Goal: Task Accomplishment & Management: Complete application form

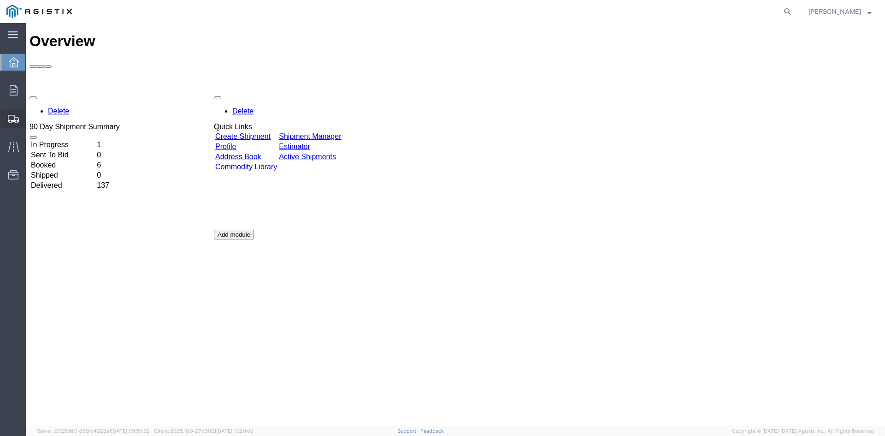
click at [0, 0] on span "Create Shipment" at bounding box center [0, 0] width 0 height 0
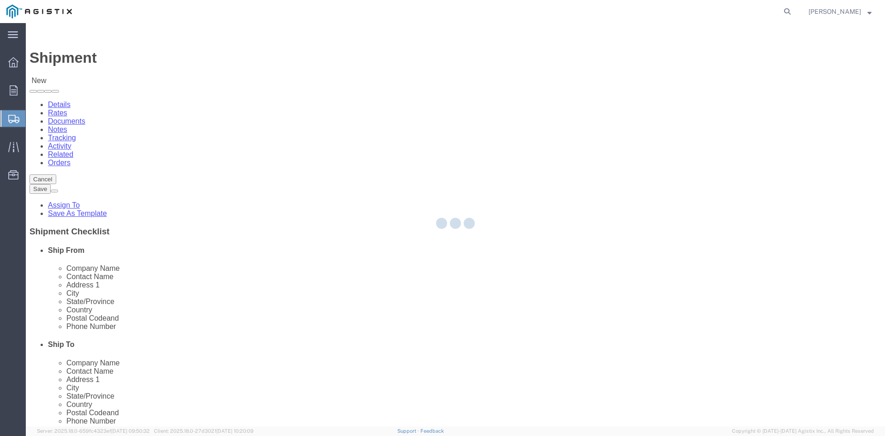
select select
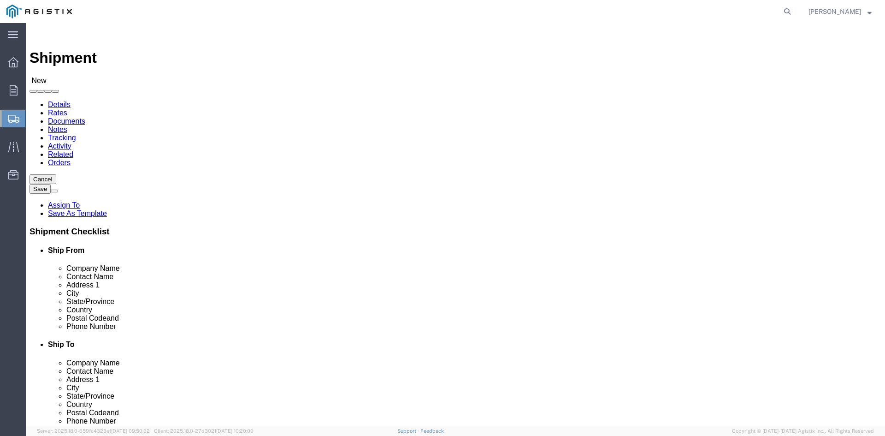
click select "Select PG&E Power Partners"
select select "9596"
click select "Select PG&E Power Partners"
select select
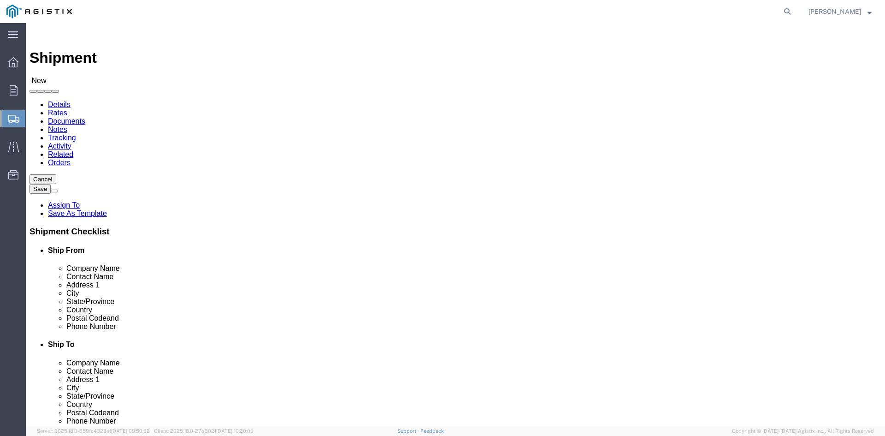
click input "text"
type input "Amanda"
click p "- Power Partners LLC - ([PERSON_NAME]) [STREET_ADDRESS][PERSON_NAME]"
select select "GA"
type input "[PERSON_NAME]"
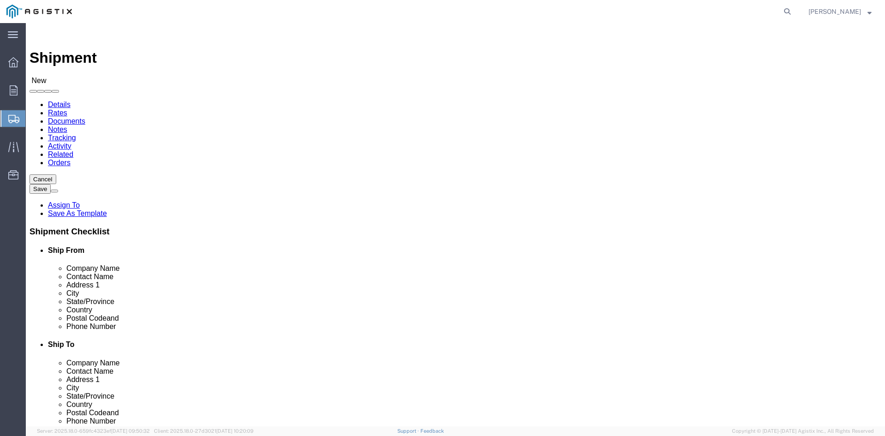
click select "Select All Others [GEOGRAPHIC_DATA] [GEOGRAPHIC_DATA] [GEOGRAPHIC_DATA] [GEOGRA…"
select select "19745"
click select "Select All Others [GEOGRAPHIC_DATA] [GEOGRAPHIC_DATA] [GEOGRAPHIC_DATA] [GEOGRA…"
click input "text"
type input "Anton"
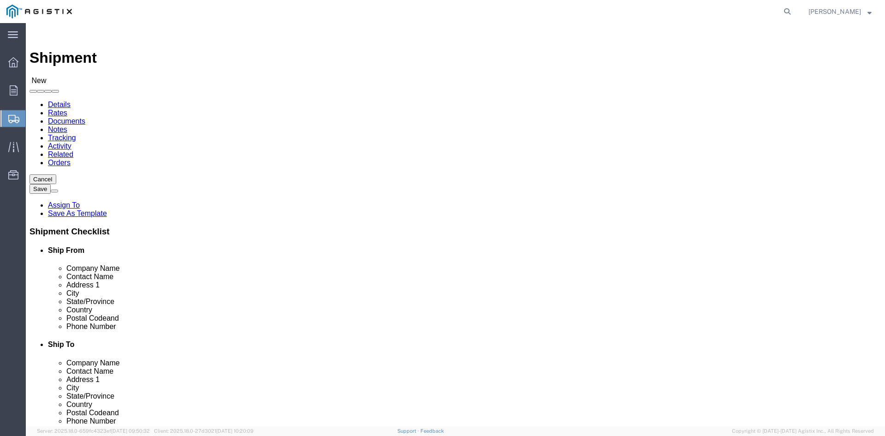
click p "- PG&E - (Anton Hagen) 2221 South Orange Avenue, Fresno, CA, 93725, US"
select select "CA"
type input "Anton Hagen"
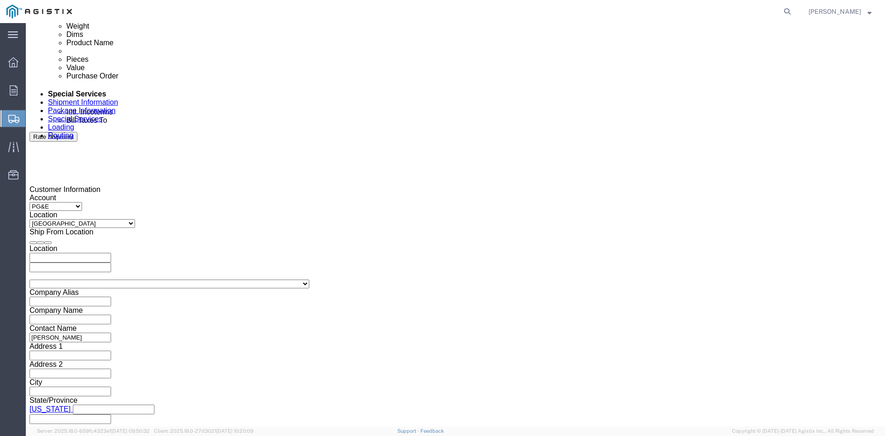
scroll to position [507, 0]
click div "Sep 08 2025 10:00 AM"
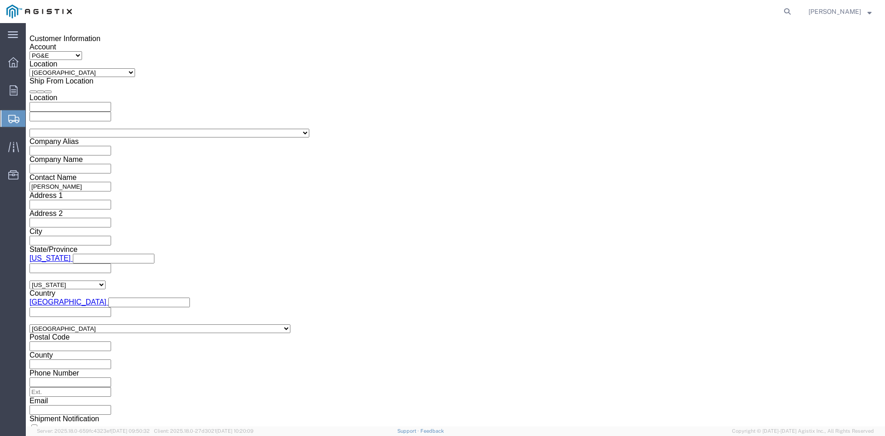
click input "10:00 AM"
type input "11:00 AM"
click button "Apply"
click div "[DATE] 12:00 PM"
type input "5:00 PM"
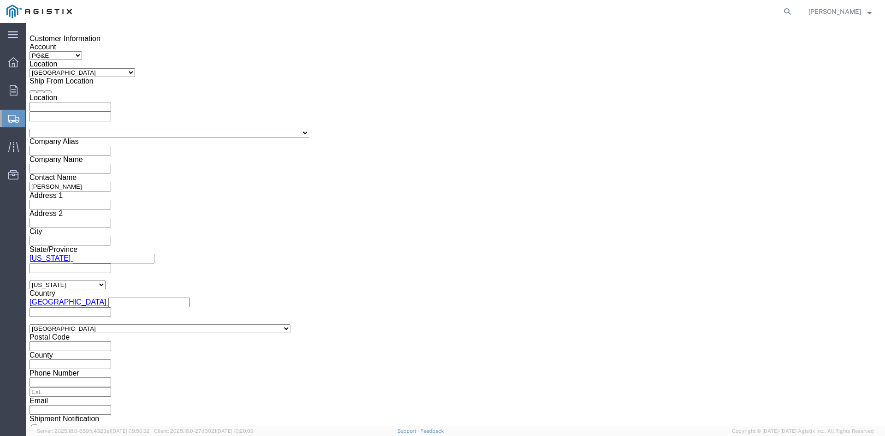
click button "Apply"
click div
drag, startPoint x: 383, startPoint y: 256, endPoint x: 390, endPoint y: 257, distance: 7.4
click input "6:00 PM"
click input "7:00 PM"
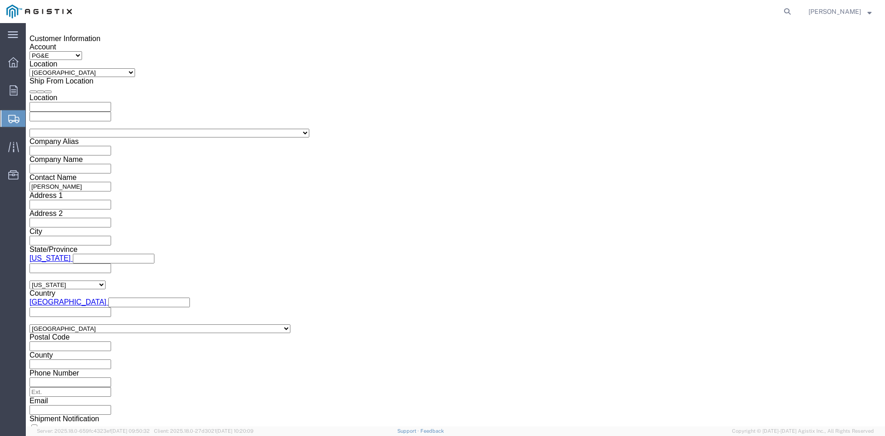
click input "7:30 PM"
type input "7:30 AM"
click button "Apply"
click div
drag, startPoint x: 543, startPoint y: 256, endPoint x: 552, endPoint y: 256, distance: 9.2
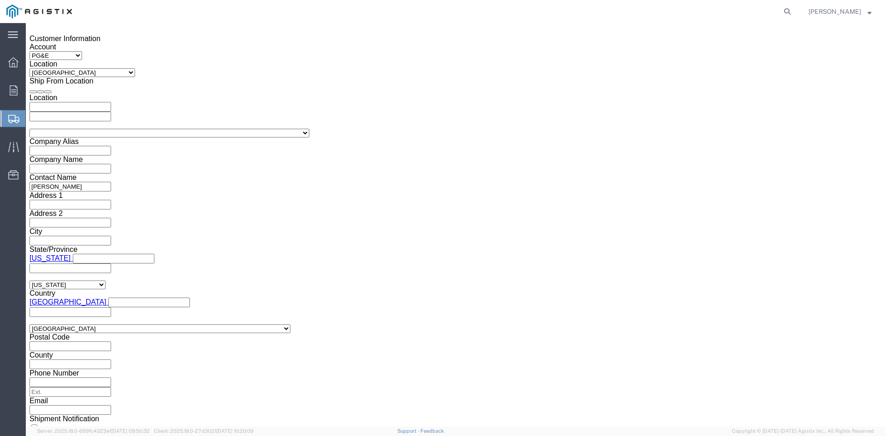
click input "2:30 AM"
click input "2:00 AM"
type input "2:00 PM"
click button "Apply"
click input "text"
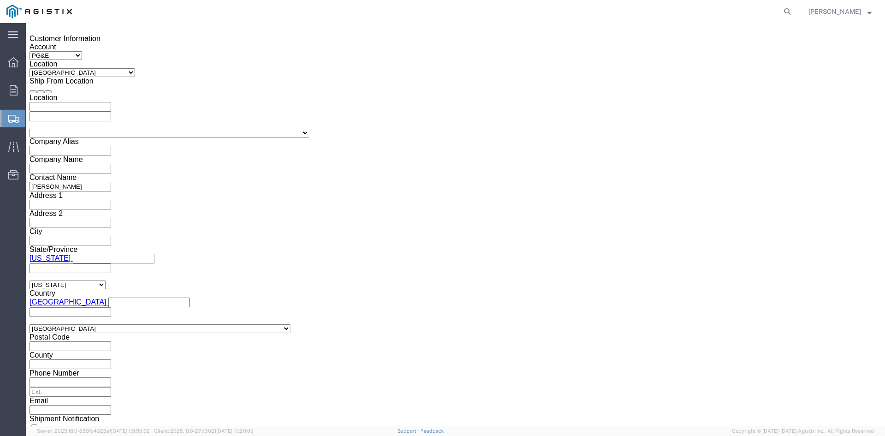
type input "3501375781"
click select "Select Account Type Activity ID Airline Appointment Number ASN Batch Request # …"
select select "BOL"
click select "Select Account Type Activity ID Airline Appointment Number ASN Batch Request # …"
click input "text"
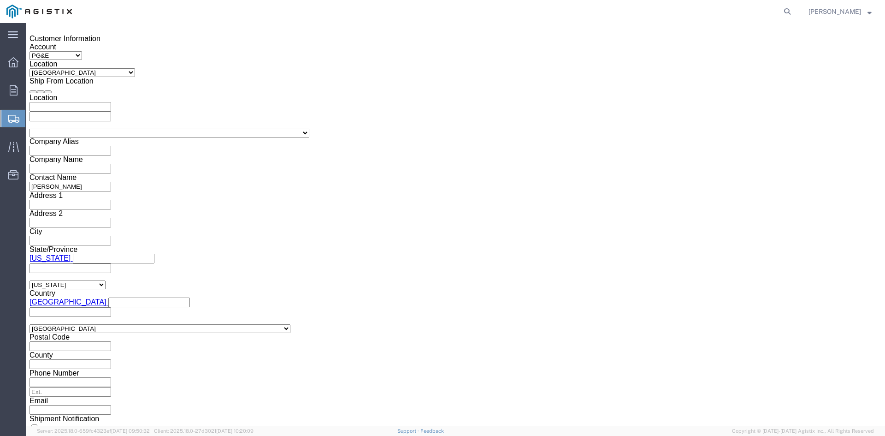
type input "9872983"
click button "Continue"
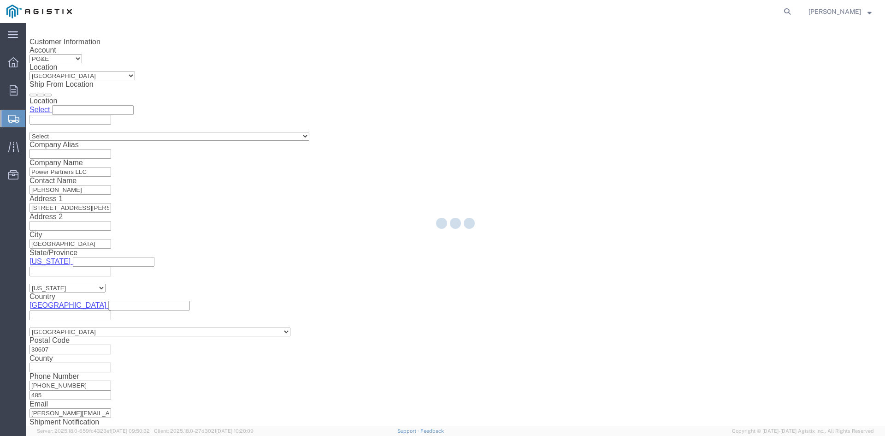
scroll to position [610, 0]
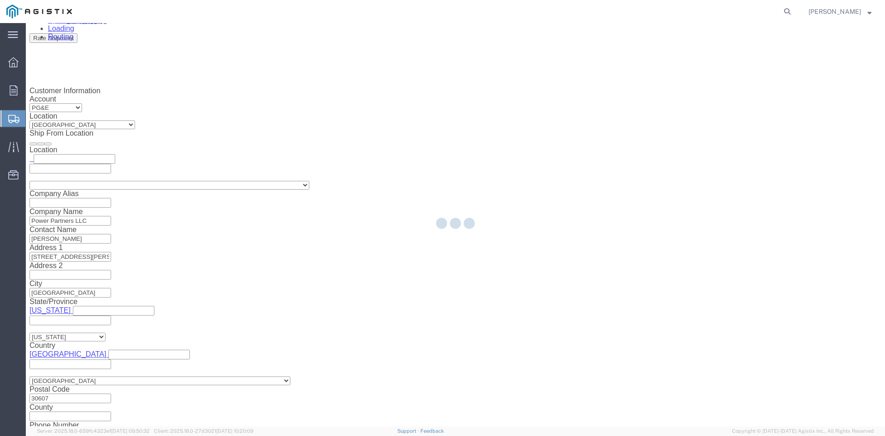
select select "CBOX"
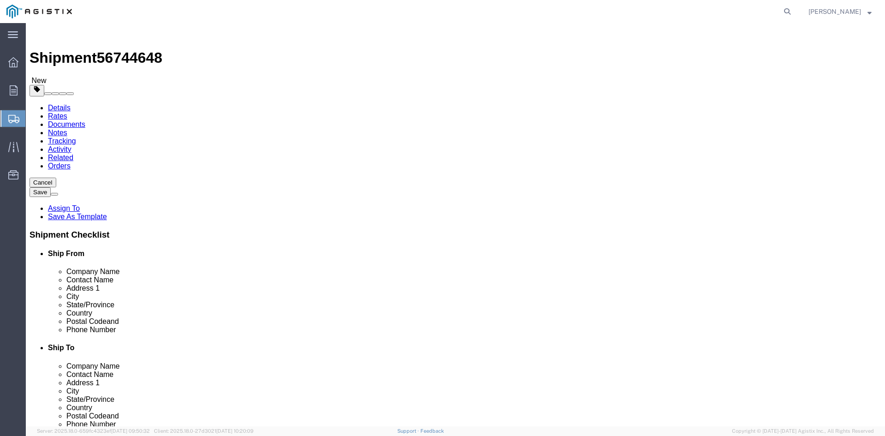
click select "Select Bulk Bundle(s) Cardboard Box(es) Carton(s) Crate(s) Drum(s) (Fiberboard)…"
click input "1"
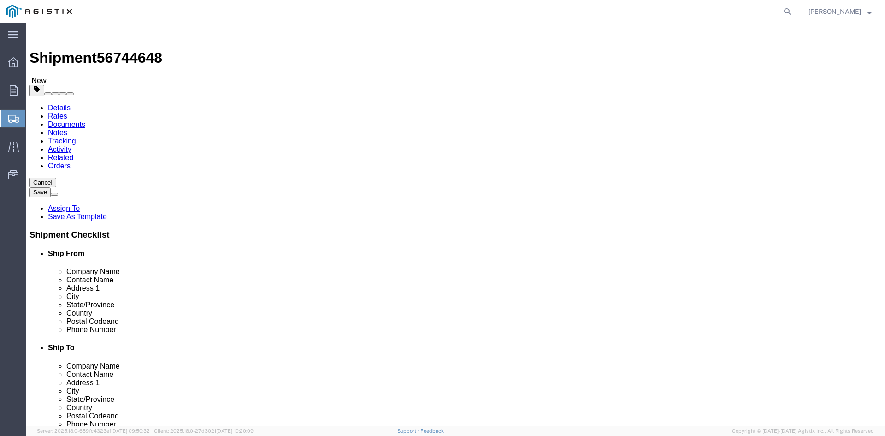
click select "Select Bulk Bundle(s) Cardboard Box(es) Carton(s) Crate(s) Drum(s) (Fiberboard)…"
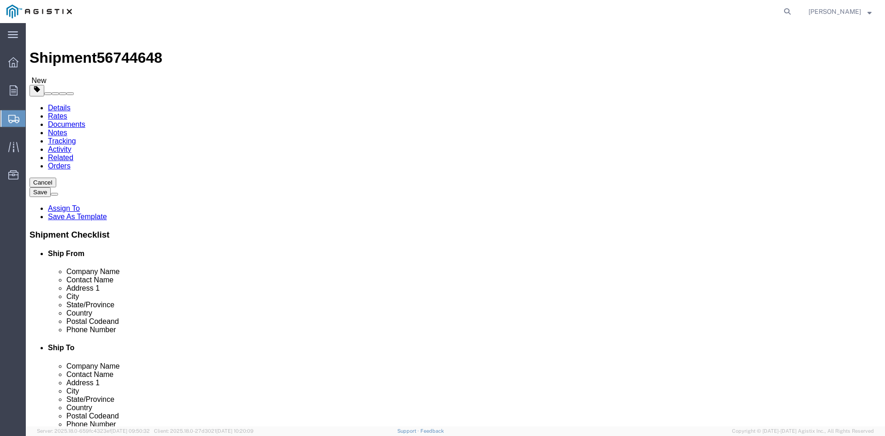
click select "Select Bulk Bundle(s) Cardboard Box(es) Carton(s) Crate(s) Drum(s) (Fiberboard)…"
drag, startPoint x: 184, startPoint y: 160, endPoint x: 139, endPoint y: 158, distance: 45.2
click select "Select Bulk Bundle(s) Cardboard Box(es) Carton(s) Crate(s) Drum(s) (Fiberboard)…"
drag, startPoint x: 144, startPoint y: 213, endPoint x: 84, endPoint y: 211, distance: 59.5
click div "Weight 0.00 Select kgs lbs Ship. t°"
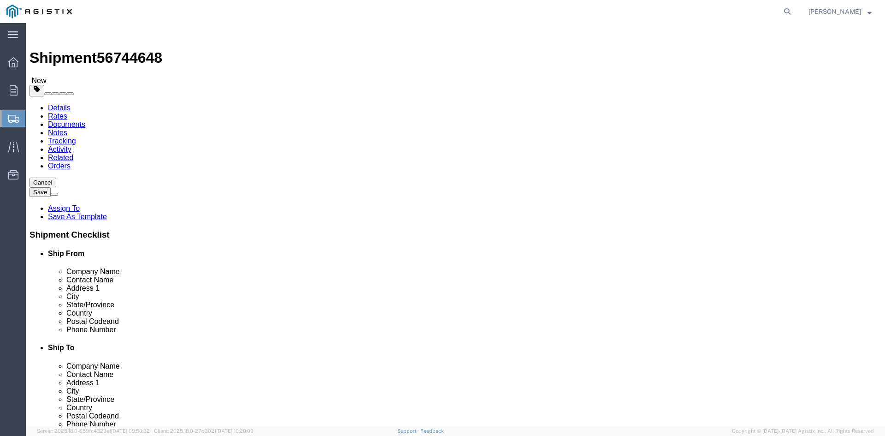
type input "37364.57"
drag, startPoint x: 140, startPoint y: 179, endPoint x: 98, endPoint y: 178, distance: 42.0
click div "Number 1"
click input "text"
type input "32"
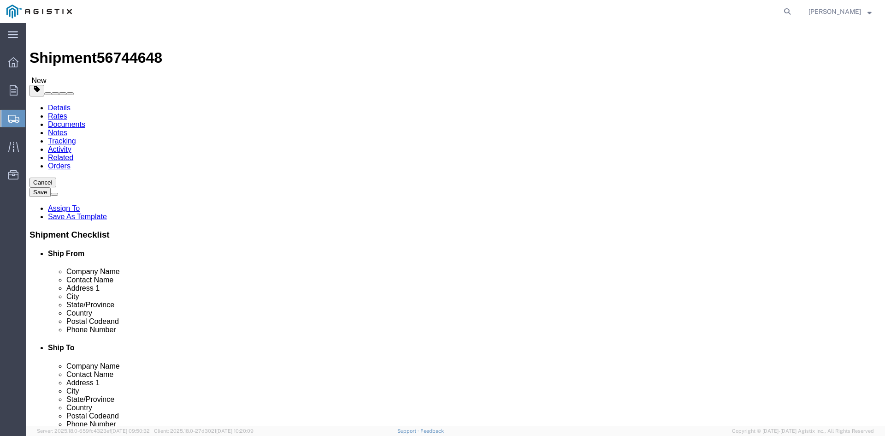
click input "text"
type input "32"
drag, startPoint x: 229, startPoint y: 197, endPoint x: 258, endPoint y: 190, distance: 29.3
click input "text"
type input "49.00"
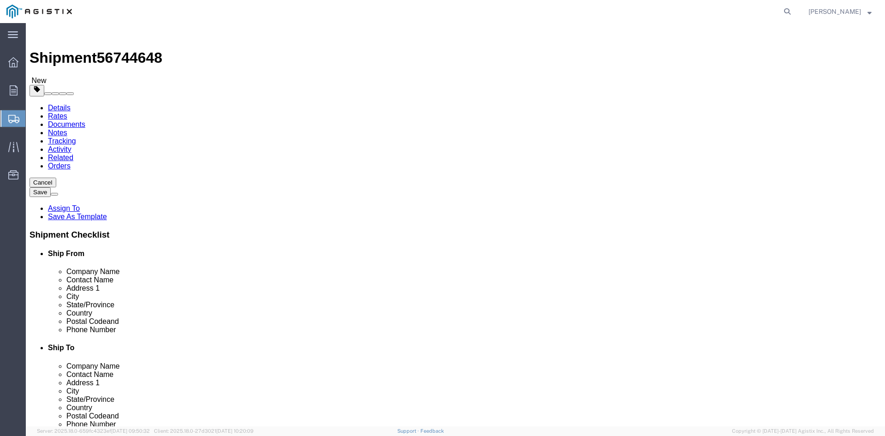
click select "Select Bulk Bundle(s) Cardboard Box(es) Carton(s) Crate(s) Drum(s) (Fiberboard)…"
select select "PSNS"
click select "Select Bulk Bundle(s) Cardboard Box(es) Carton(s) Crate(s) Drum(s) (Fiberboard)…"
click input "text"
type input "1"
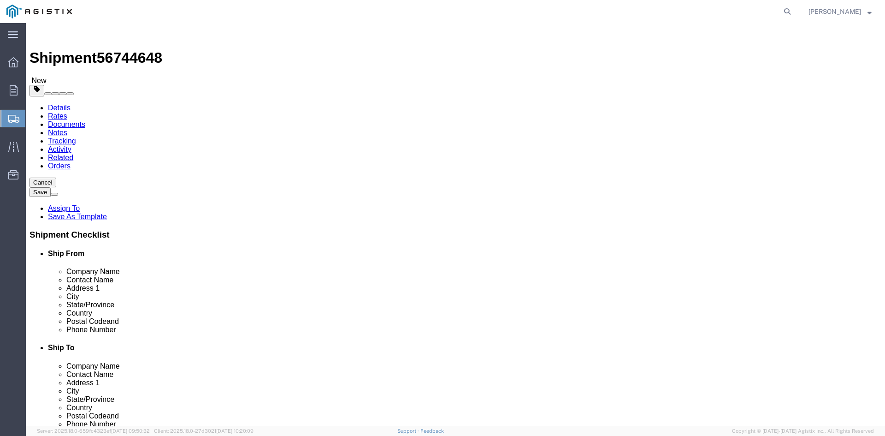
drag, startPoint x: 138, startPoint y: 197, endPoint x: 83, endPoint y: 192, distance: 55.1
click div "Number Number of packages of specified package type and dimensions 1"
type input "22"
click link "Add Content"
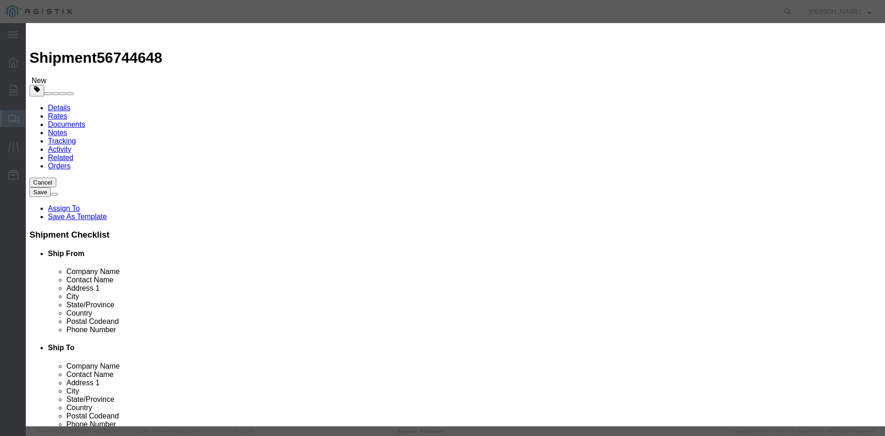
click input "text"
drag, startPoint x: 343, startPoint y: 66, endPoint x: 245, endPoint y: 67, distance: 97.8
click div "Product Name Overhead Transformer"
type input "Overhead Transformer"
drag, startPoint x: 272, startPoint y: 86, endPoint x: 261, endPoint y: 86, distance: 11.5
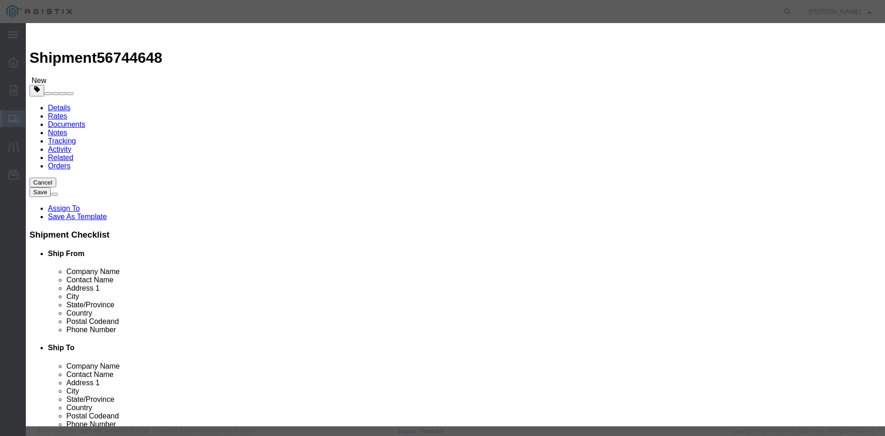
click div "Pieces 0 Select Bag Barrels 100Board Feet Bottle Box Blister Pack Carats Can Ca…"
type input "22"
click input "text"
type input "1"
click select "Select 50 55 60 65 70 85 92.5 100 125 175 250 300 400"
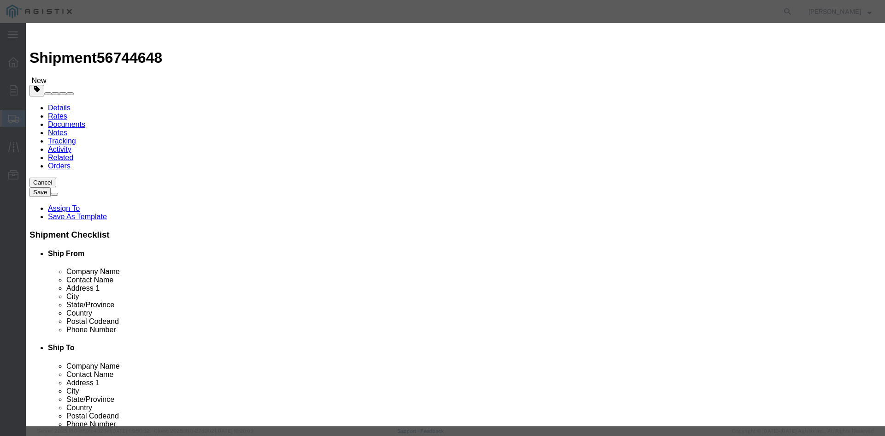
select select "55"
click select "Select 50 55 60 65 70 85 92.5 100 125 175 250 300 400"
click button "Save & Close"
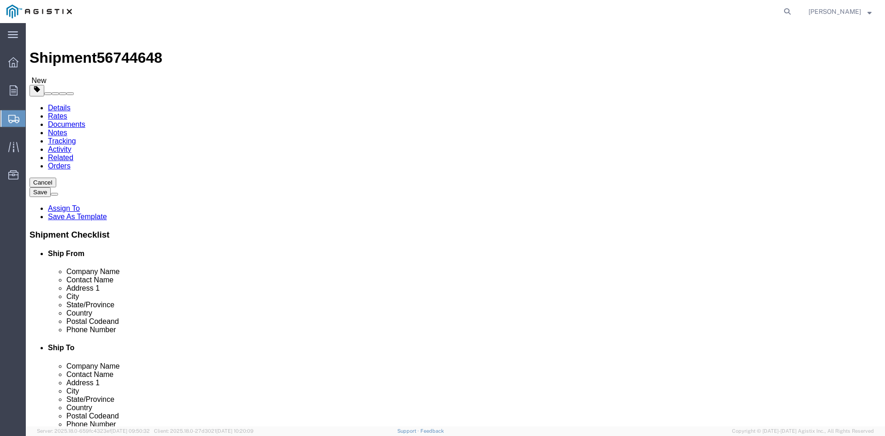
click link "Add Package"
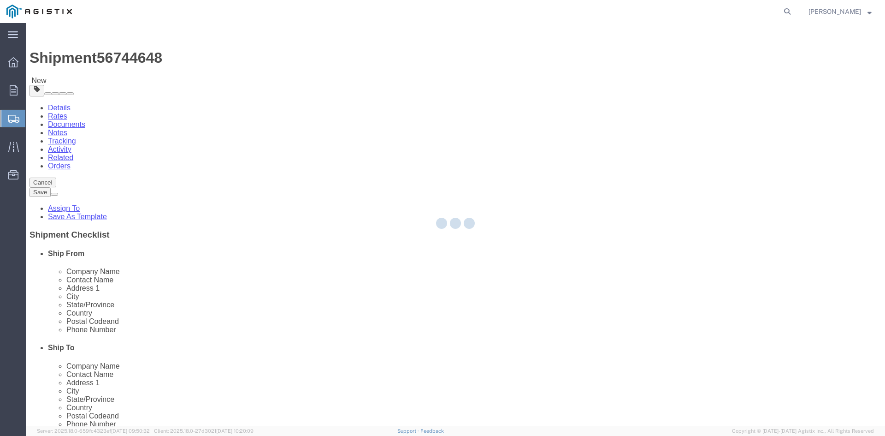
select select "PSNS"
select select "CBOX"
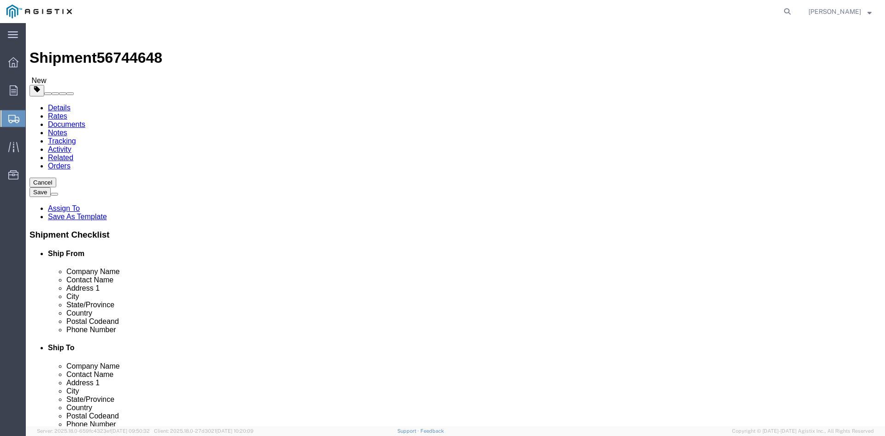
click span "button"
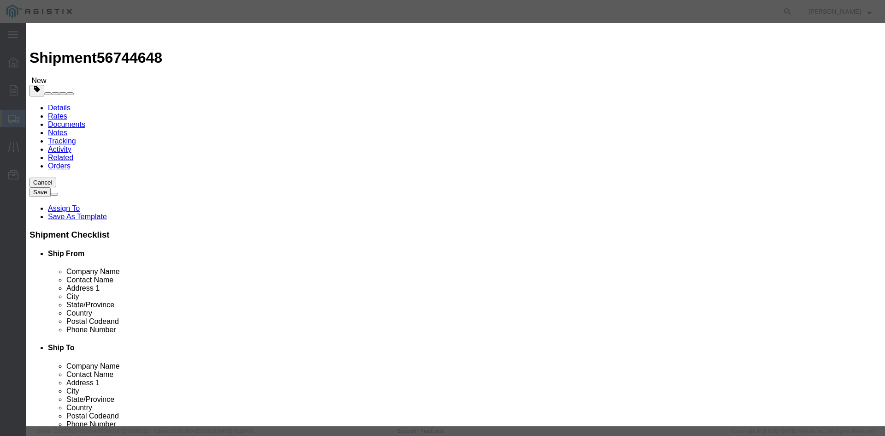
click button "Yes"
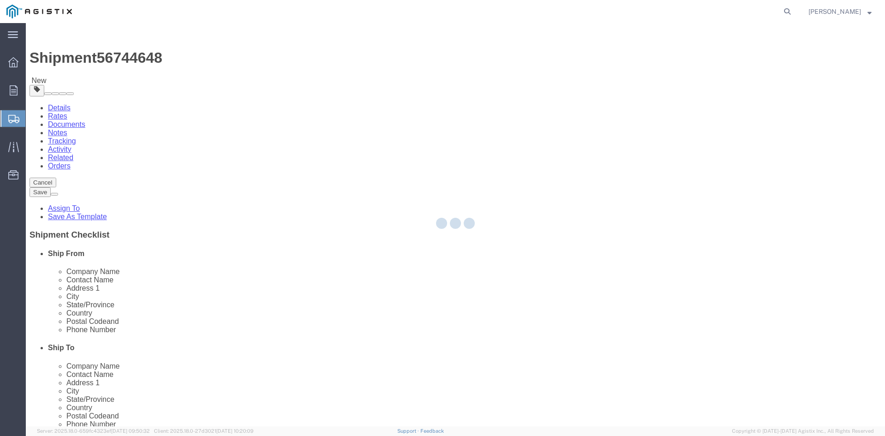
select select "PSNS"
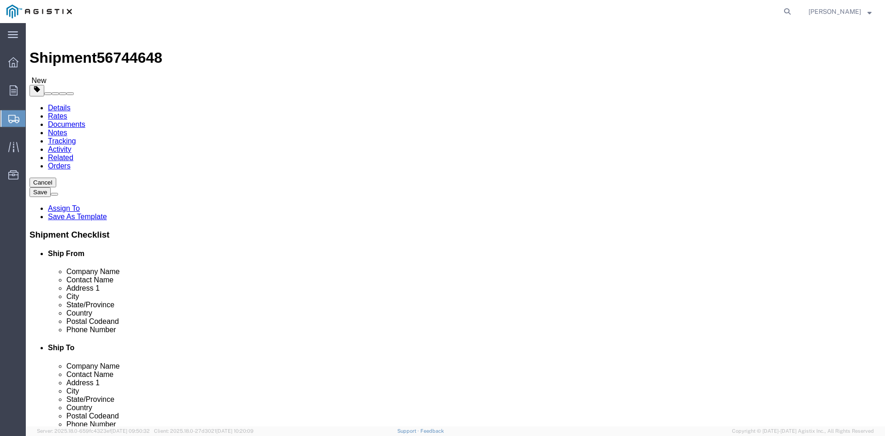
click icon
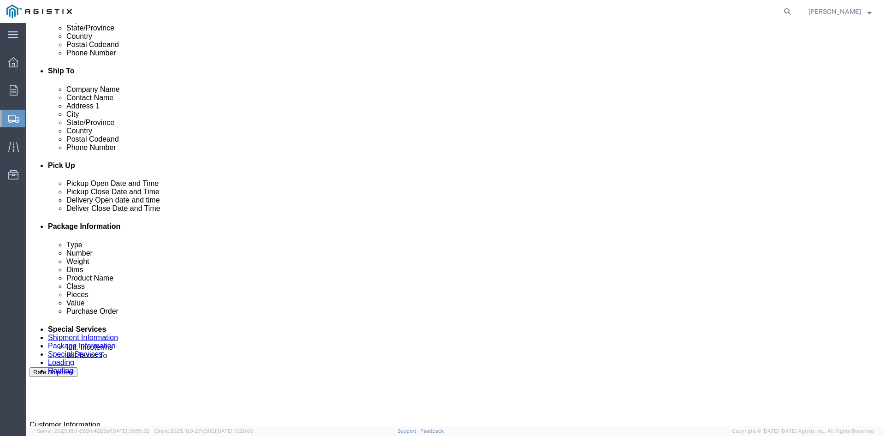
scroll to position [415, 0]
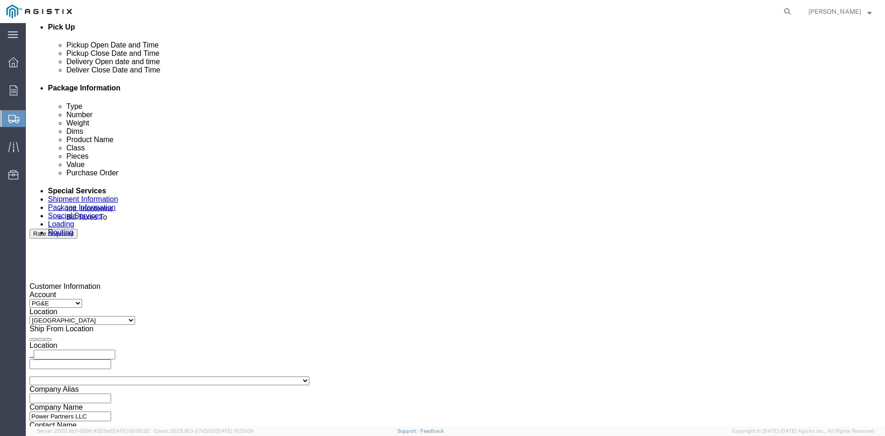
click input "text"
type input "[EMAIL_ADDRESS][DOMAIN_NAME]"
type input "ke"
type input "customer.service@powerpartners-usa.com,ken.callaway@powerpartners-usa.com"
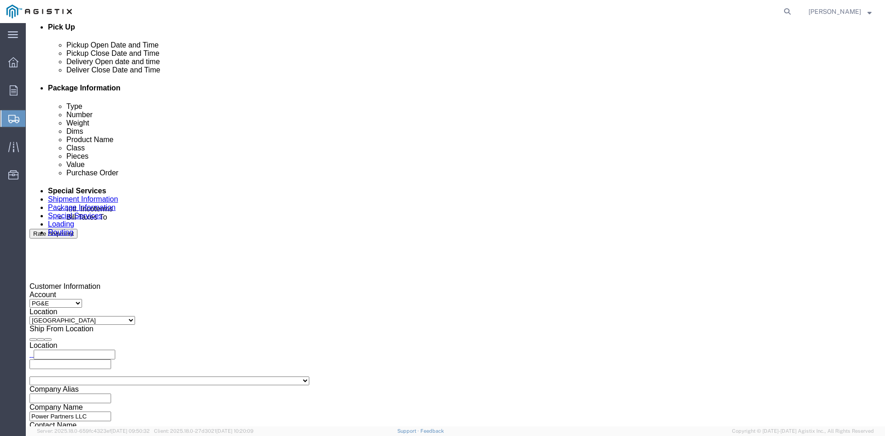
type input "sh"
type input "customer.service@powerpartners-usa.com,ken.callaway@powerpartners-usa.com,shipp…"
type input "pri"
type input "customer.service@powerpartners-usa.com,ken.callaway@powerpartners-usa.com,shipp…"
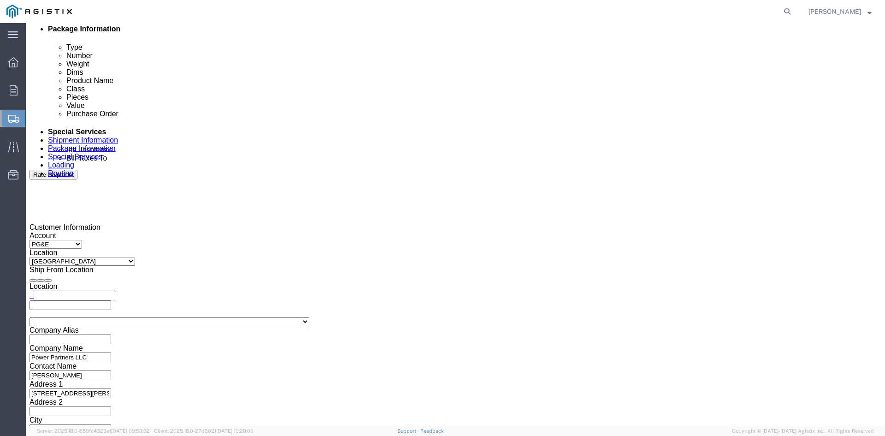
scroll to position [536, 0]
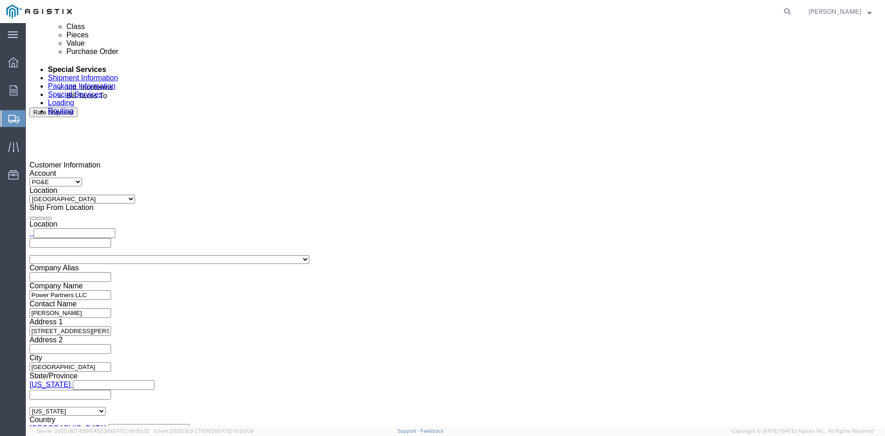
click button "Rate Shipment"
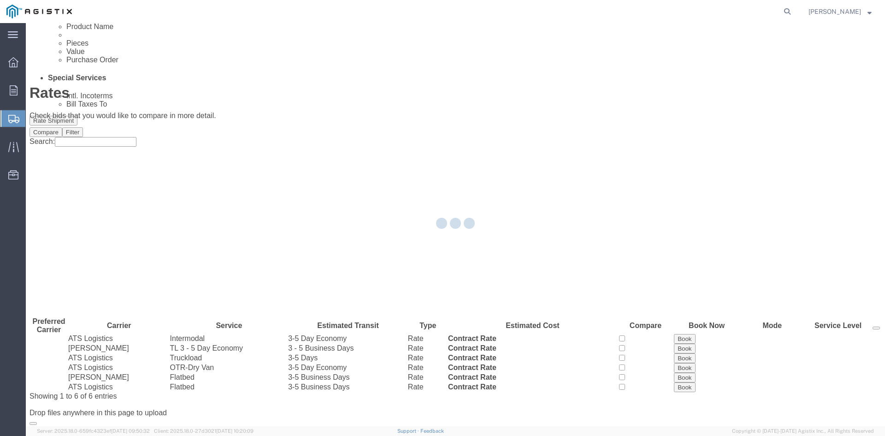
scroll to position [0, 0]
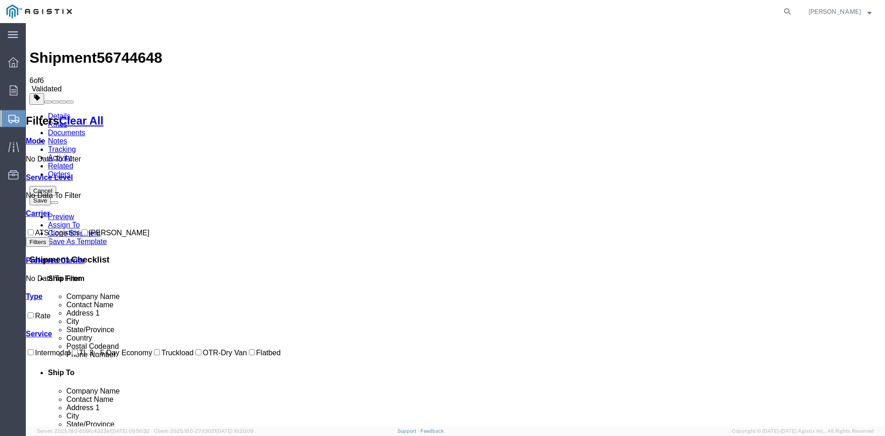
drag, startPoint x: 37, startPoint y: 201, endPoint x: 94, endPoint y: 213, distance: 57.9
click at [82, 229] on input "[PERSON_NAME]" at bounding box center [85, 232] width 6 height 6
checkbox input "true"
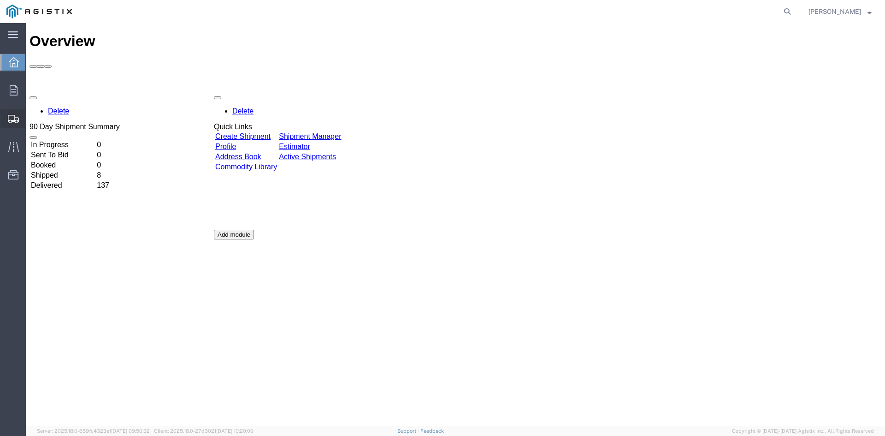
click at [0, 0] on span "Create Shipment" at bounding box center [0, 0] width 0 height 0
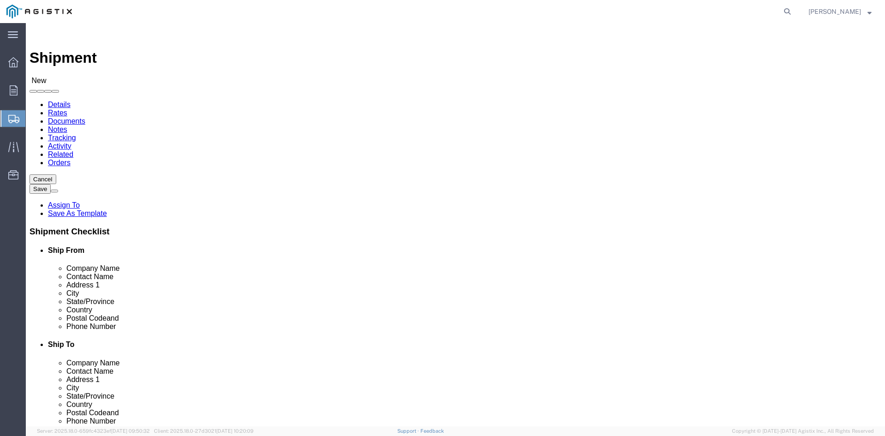
select select
click select "Select PG&E Power Partners"
select select "9596"
click select "Select PG&E Power Partners"
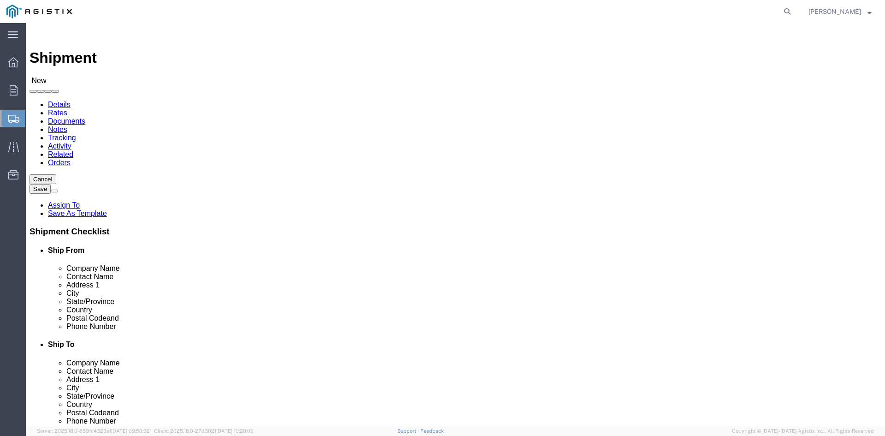
select select
click input "text"
type input "[PERSON_NAME]"
click p "- Power Partners LLC - ([PERSON_NAME]) [STREET_ADDRESS][PERSON_NAME]"
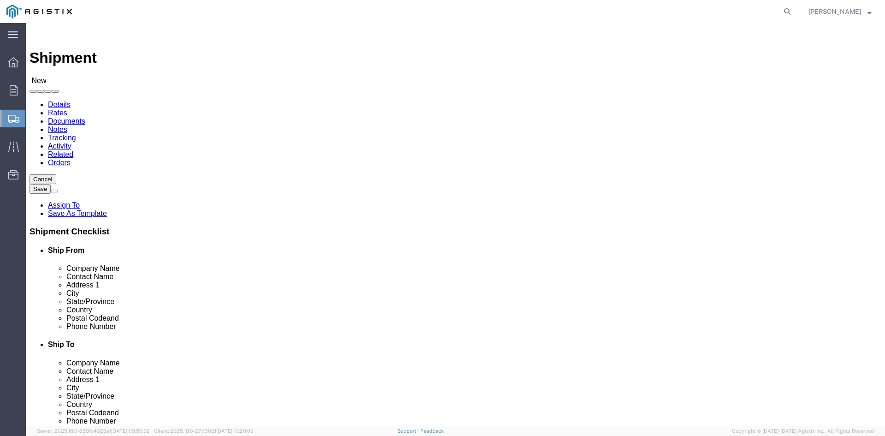
select select "GA"
type input "[PERSON_NAME]"
click select "Select All Others [GEOGRAPHIC_DATA] [GEOGRAPHIC_DATA] [GEOGRAPHIC_DATA] [GEOGRA…"
select select "23082"
click select "Select All Others [GEOGRAPHIC_DATA] [GEOGRAPHIC_DATA] [GEOGRAPHIC_DATA] [GEOGRA…"
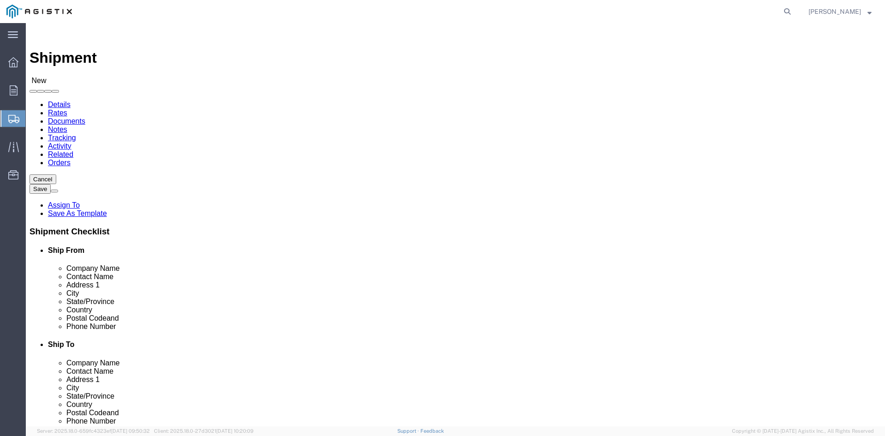
click input "text"
type input "RECEIVIN"
click p "- PGE - (Receiving Department) [STREET_ADDRESS]"
select select "CA"
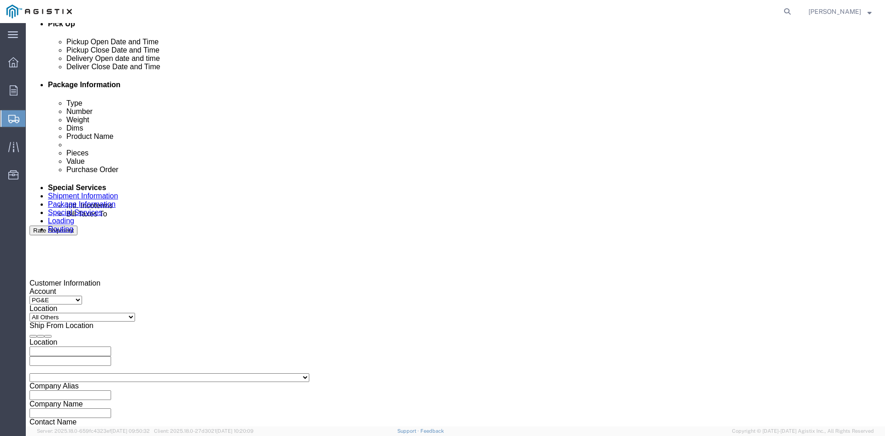
scroll to position [507, 0]
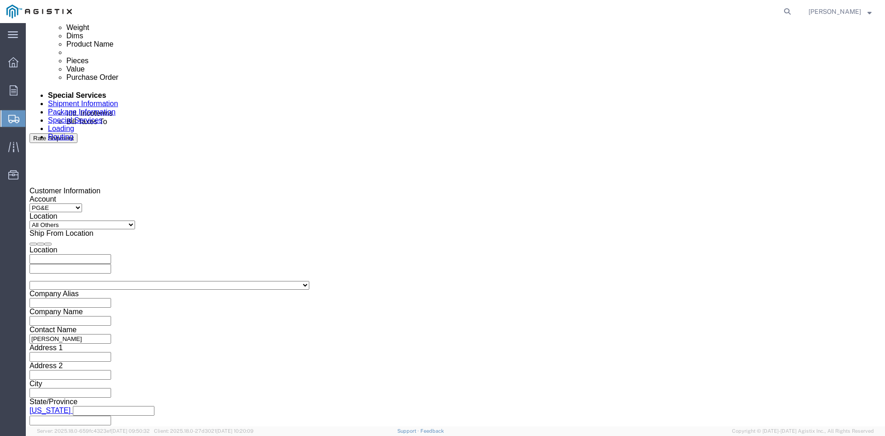
type input "Receiving Department"
click div "Pickup Start Date Pickup Start Time Pickup Open Date and Time [DATE] 11:00 AM"
click div "[DATE] 11:00 AM"
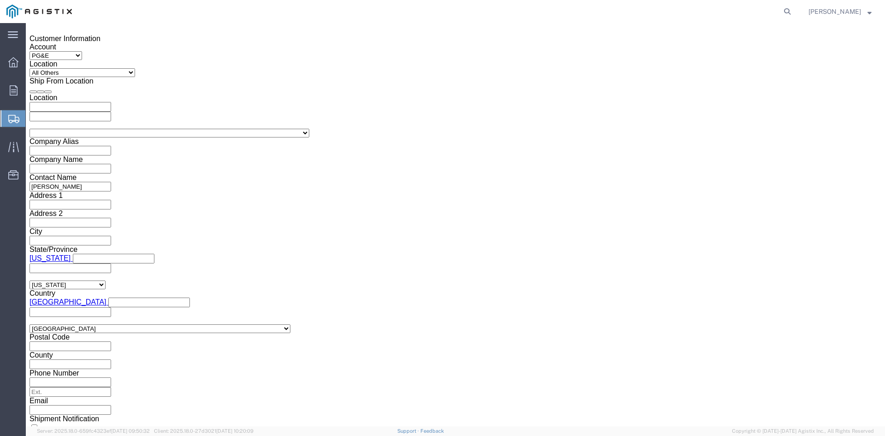
drag, startPoint x: 135, startPoint y: 259, endPoint x: 158, endPoint y: 230, distance: 37.1
click button "Apply"
drag, startPoint x: 221, startPoint y: 90, endPoint x: 229, endPoint y: 101, distance: 13.3
click div "[DATE] 12:00 PM"
type input "5:00 PM"
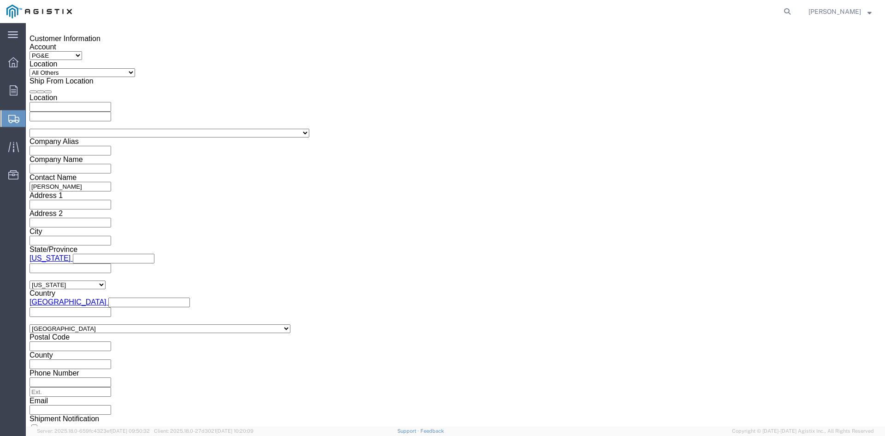
click button "Apply"
click div
click input "6:00 PM"
click input "7:00 PM"
click input "7:30 PM"
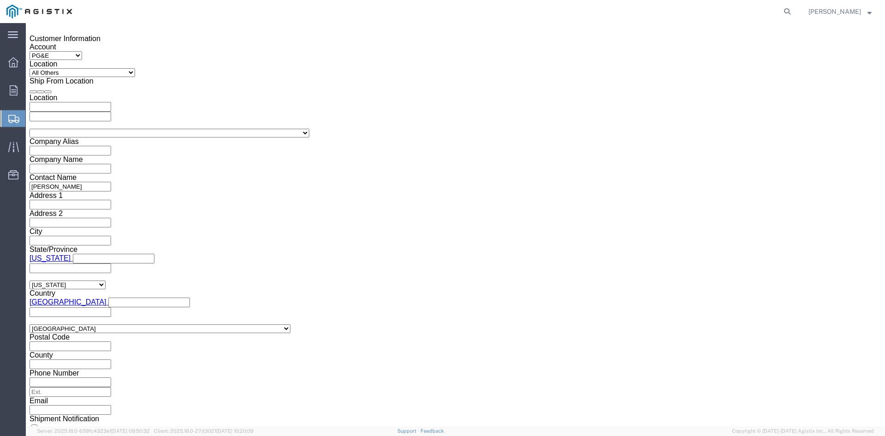
type input "7:30 AM"
click button "Apply"
click div
click input "2:30 AM"
click input "2:00 AM"
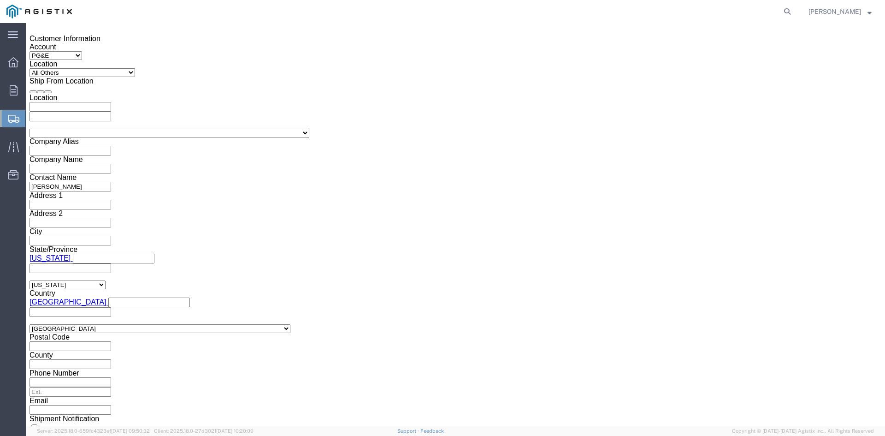
type input "2:00 PM"
click button "Apply"
click input "text"
type input "3501407787"
click select "Select Account Type Activity ID Airline Appointment Number ASN Batch Request # …"
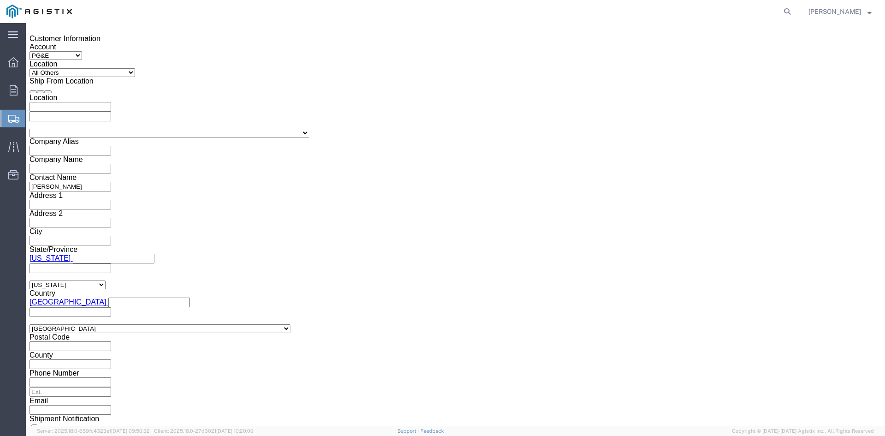
select select "BOL"
click select "Select Account Type Activity ID Airline Appointment Number ASN Batch Request # …"
drag, startPoint x: 344, startPoint y: 176, endPoint x: 351, endPoint y: 176, distance: 7.4
click input "text"
type input "9872979"
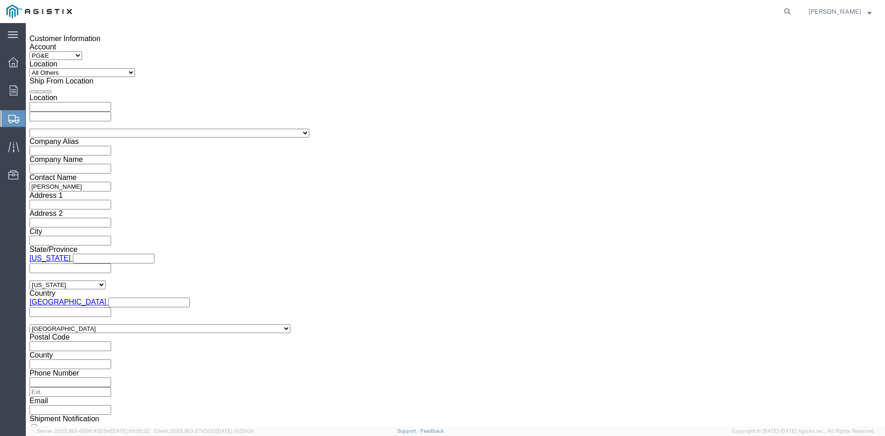
click button "Continue"
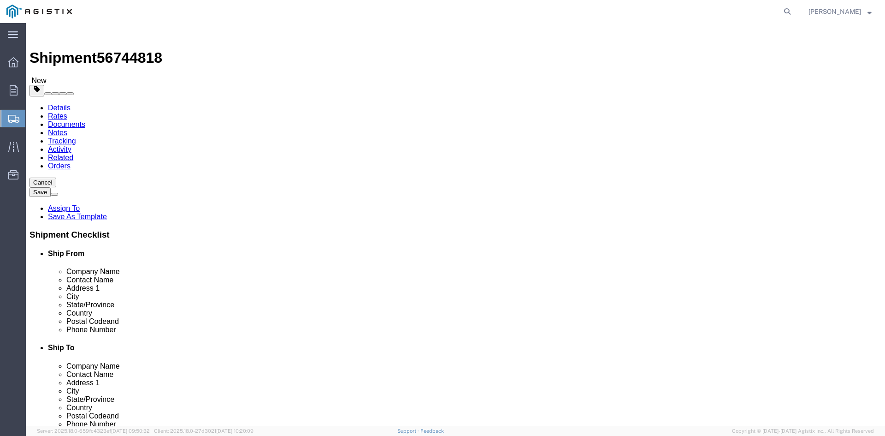
click select "Select Bulk Bundle(s) Cardboard Box(es) Carton(s) Crate(s) Drum(s) (Fiberboard)…"
select select "PSNS"
click select "Select Bulk Bundle(s) Cardboard Box(es) Carton(s) Crate(s) Drum(s) (Fiberboard)…"
click input "text"
type input "1"
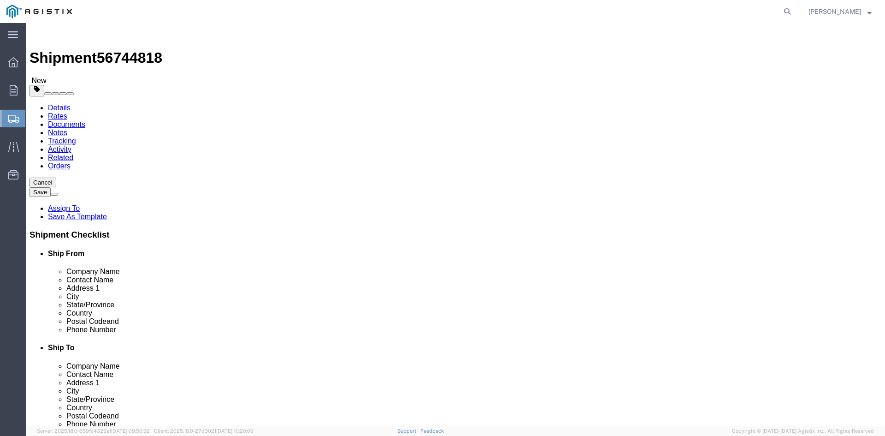
drag, startPoint x: 136, startPoint y: 195, endPoint x: 95, endPoint y: 193, distance: 41.5
click div "Number 1"
type input "93"
click input "text"
type input "24"
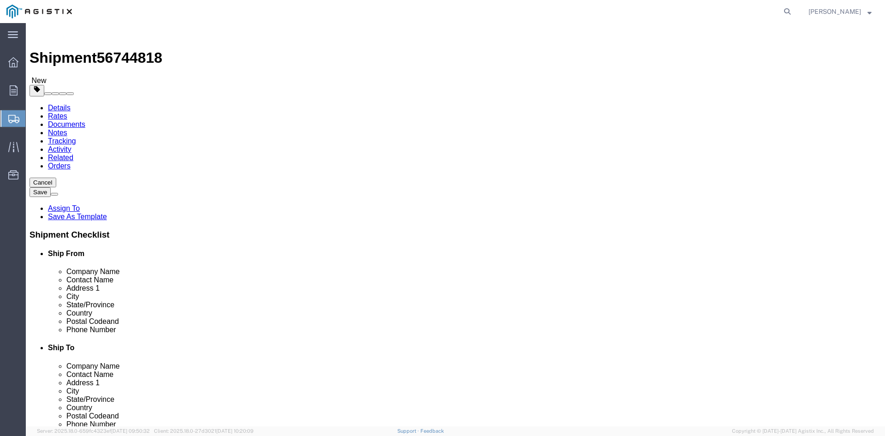
drag, startPoint x: 179, startPoint y: 210, endPoint x: 187, endPoint y: 209, distance: 8.0
click input "text"
type input "24"
drag, startPoint x: 227, startPoint y: 211, endPoint x: 266, endPoint y: 211, distance: 38.7
click input "text"
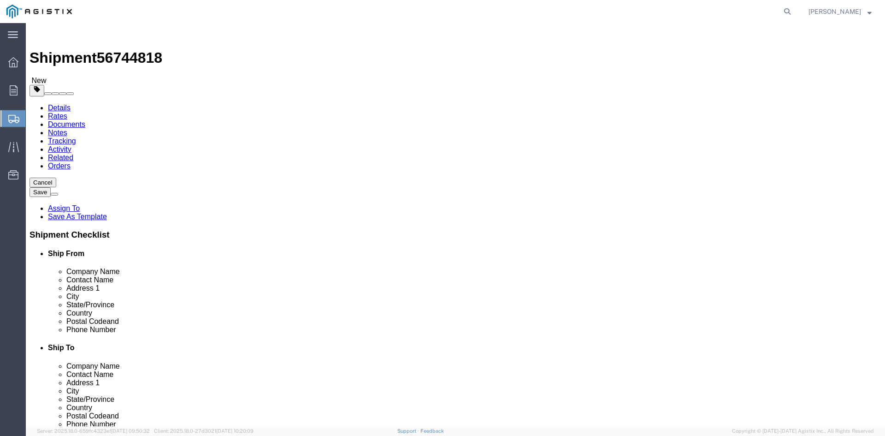
type input "28.75"
drag, startPoint x: 144, startPoint y: 231, endPoint x: 119, endPoint y: 216, distance: 29.3
click div "Weight 0.00 Select kgs lbs Ship. t°"
type input "29573.88"
click span
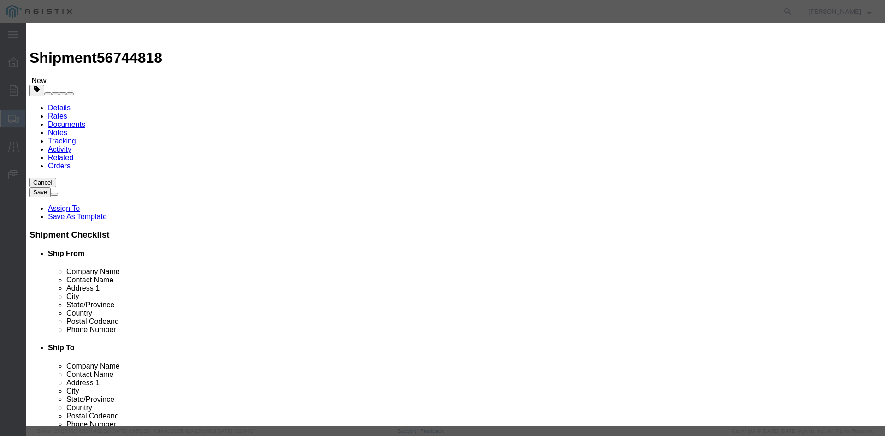
click input "text"
drag, startPoint x: 347, startPoint y: 72, endPoint x: 264, endPoint y: 66, distance: 83.7
click div "Overhead Transformer"
type input "Overhead Transformer"
drag, startPoint x: 278, startPoint y: 88, endPoint x: 258, endPoint y: 86, distance: 20.8
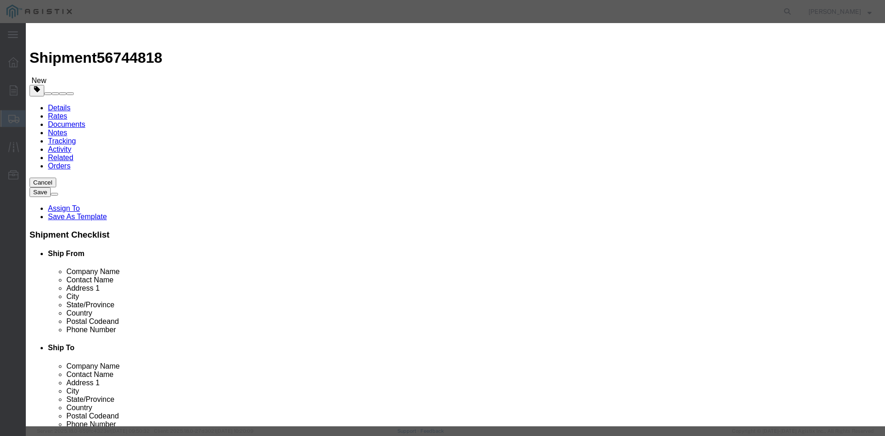
click div "Pieces 0 Select Bag Barrels 100Board Feet Bottle Box Blister Pack Carats Can Ca…"
type input "93"
click input "text"
type input "1"
click select "Select 50 55 60 65 70 85 92.5 100 125 175 250 300 400"
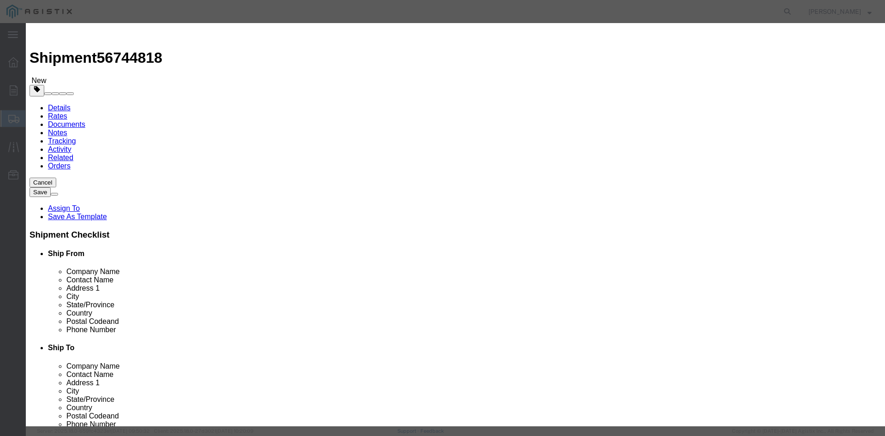
select select "55"
click select "Select 50 55 60 65 70 85 92.5 100 125 175 250 300 400"
click button "Save & Close"
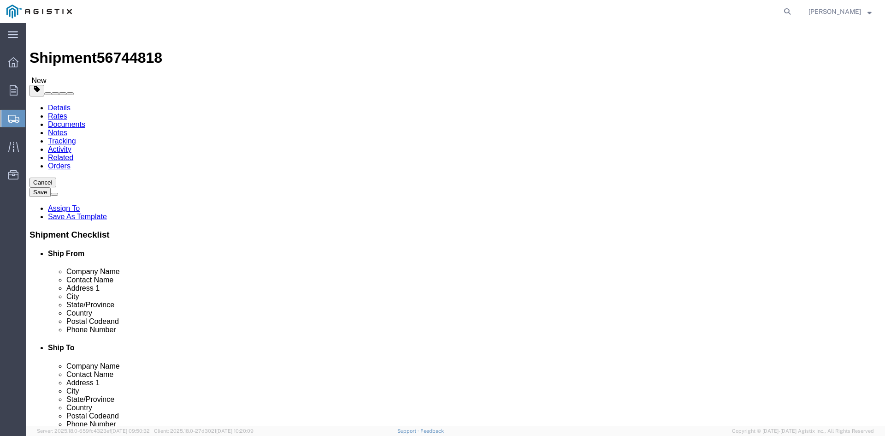
click link "Add Package"
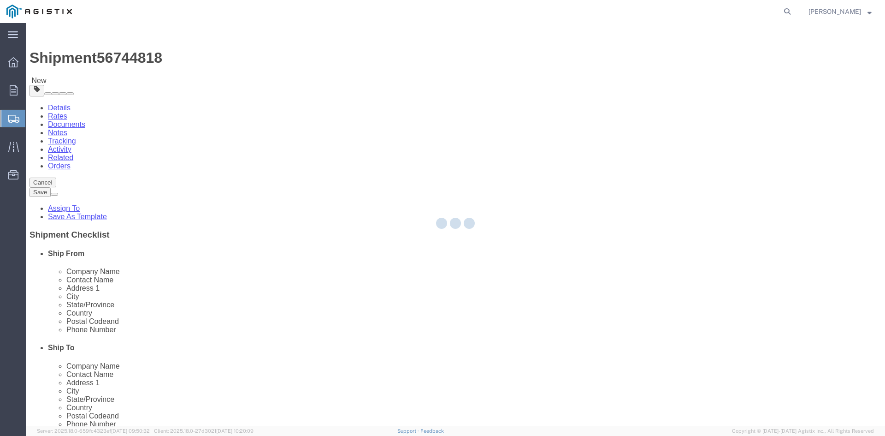
select select "PSNS"
select select "CBOX"
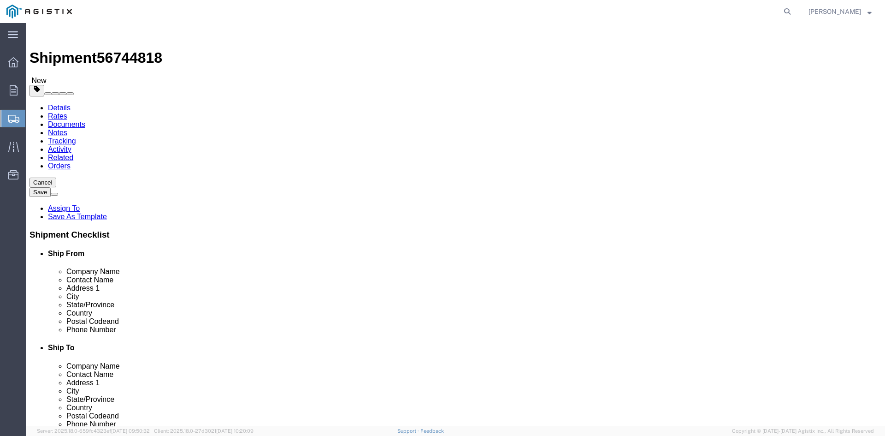
click span "button"
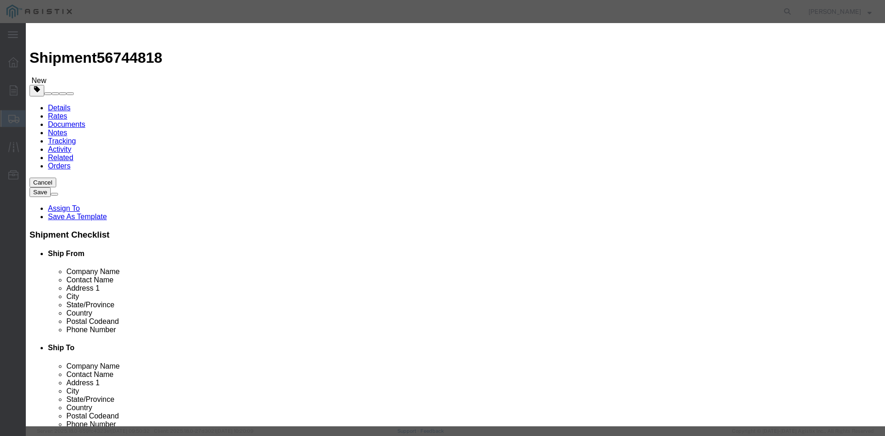
click button "Yes"
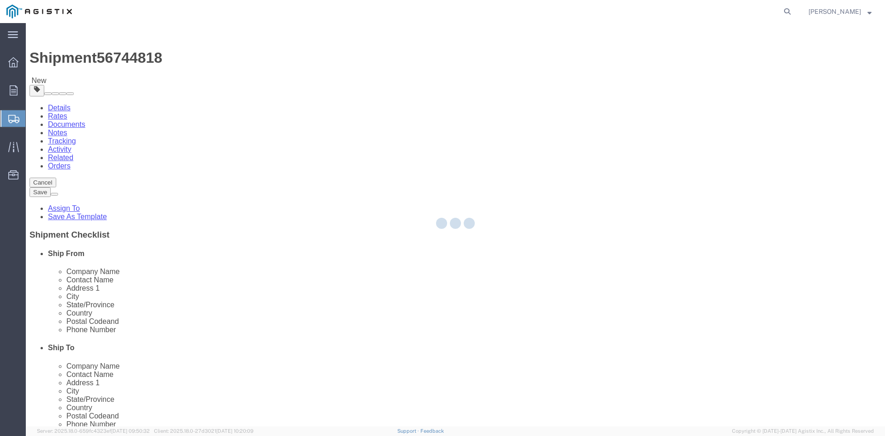
select select "PSNS"
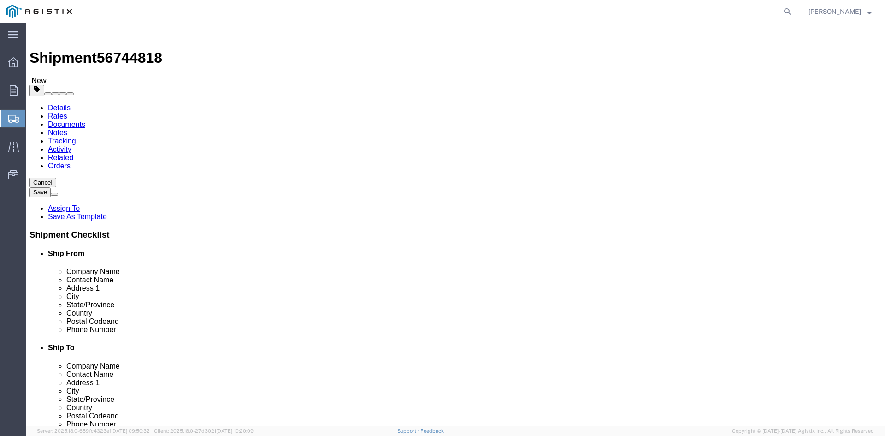
click icon
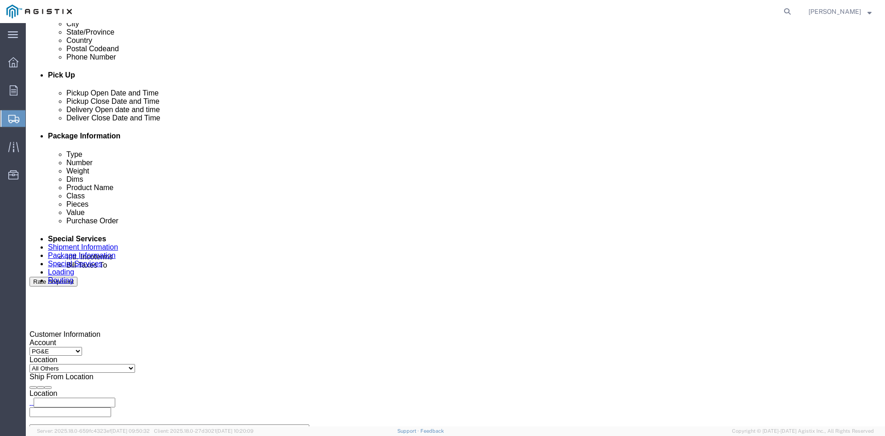
scroll to position [369, 0]
click input "text"
type input "[EMAIL_ADDRESS][DOMAIN_NAME]"
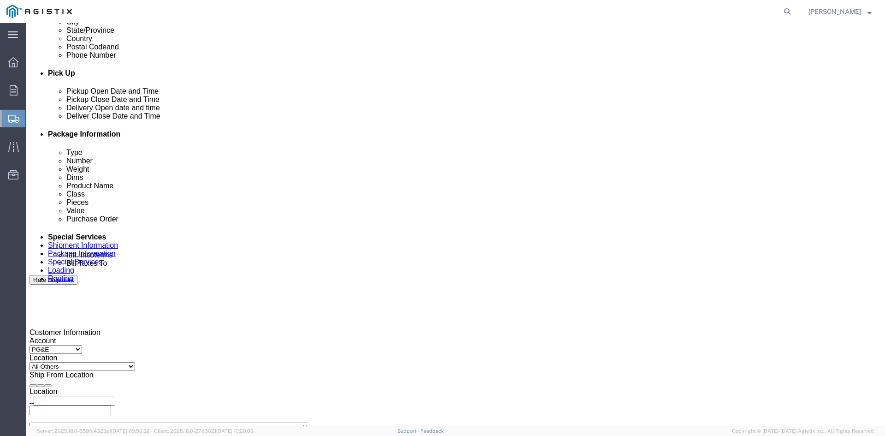
type input "[EMAIL_ADDRESS][DOMAIN_NAME],[DOMAIN_NAME][EMAIL_ADDRESS][DOMAIN_NAME]"
type input "z"
type input "[EMAIL_ADDRESS][DOMAIN_NAME],[DOMAIN_NAME][EMAIL_ADDRESS][DOMAIN_NAME],[PERSON_…"
type input "sh"
type input "[EMAIL_ADDRESS][DOMAIN_NAME],[DOMAIN_NAME][EMAIL_ADDRESS][DOMAIN_NAME],[EMAIL_A…"
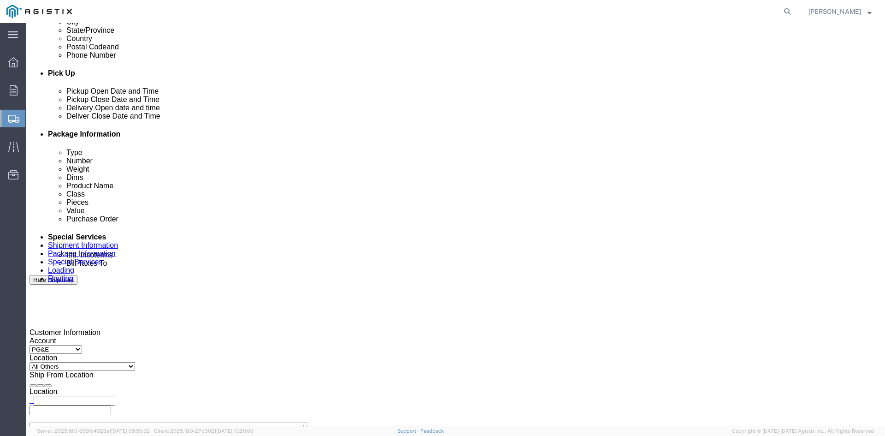
type input "ke"
type input "[EMAIL_ADDRESS][DOMAIN_NAME],[DOMAIN_NAME][EMAIL_ADDRESS][DOMAIN_NAME],[EMAIL_A…"
type input "pri"
type input "[EMAIL_ADDRESS][DOMAIN_NAME],[DOMAIN_NAME][EMAIL_ADDRESS][DOMAIN_NAME],[EMAIL_A…"
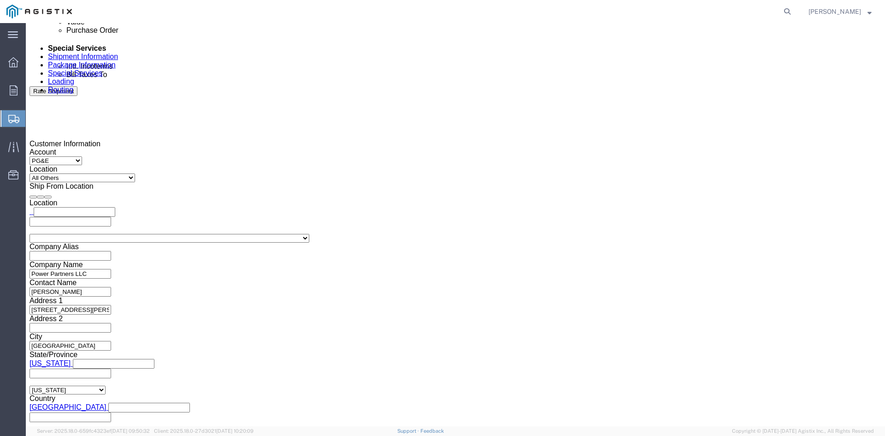
scroll to position [558, 0]
click button "Rate Shipment"
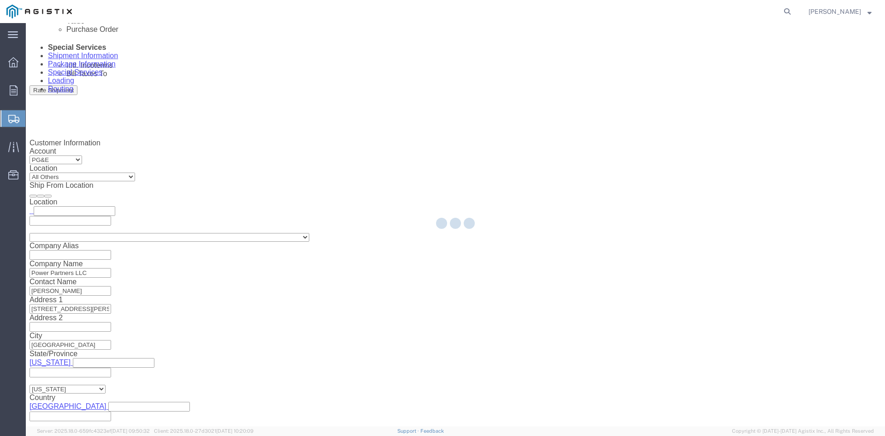
scroll to position [0, 0]
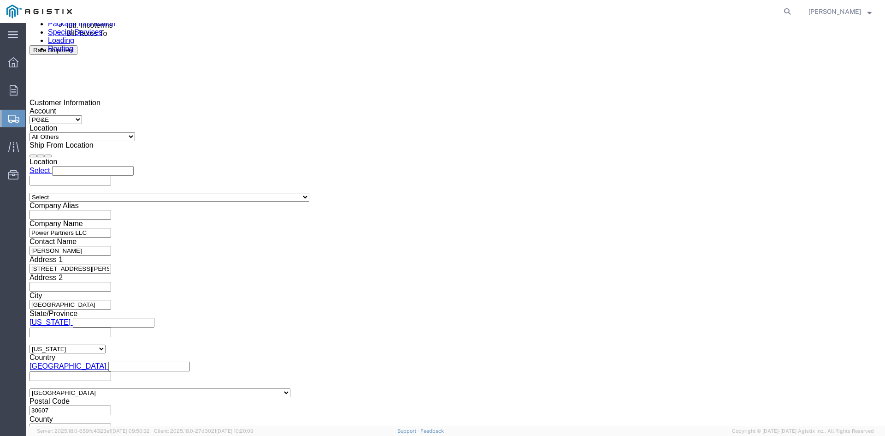
scroll to position [610, 0]
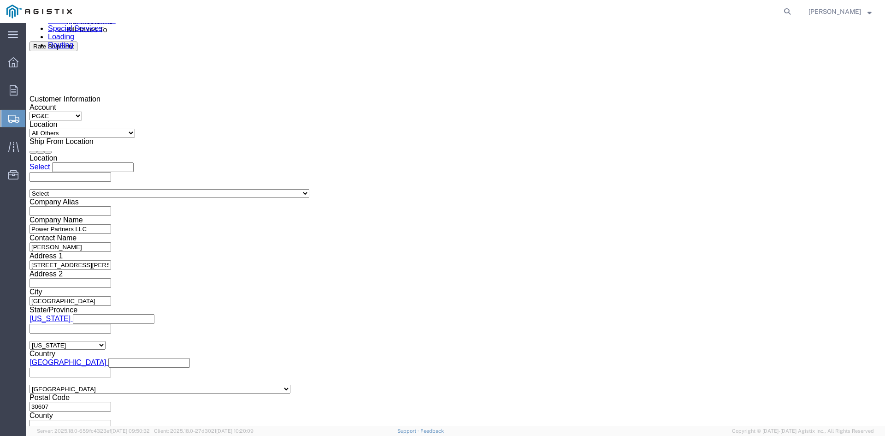
click select "Select Air Less than Truckload Multi-Leg Ocean Freight Rail Small Parcel Truckl…"
select select "TL"
click select "Select Air Less than Truckload Multi-Leg Ocean Freight Rail Small Parcel Truckl…"
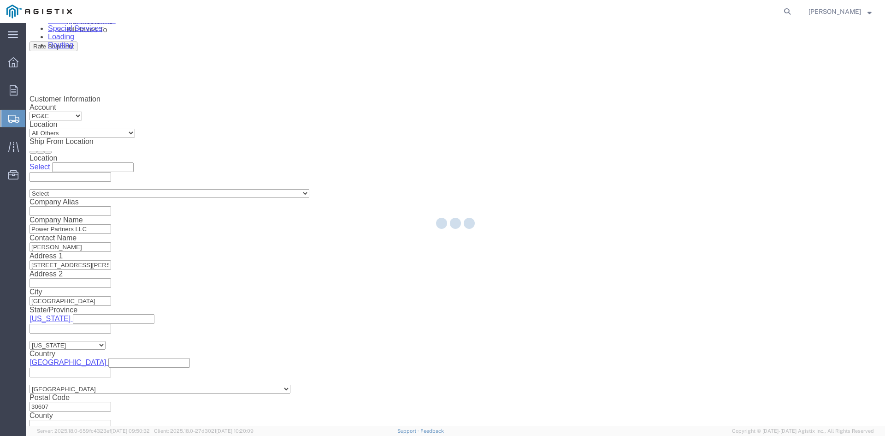
select select
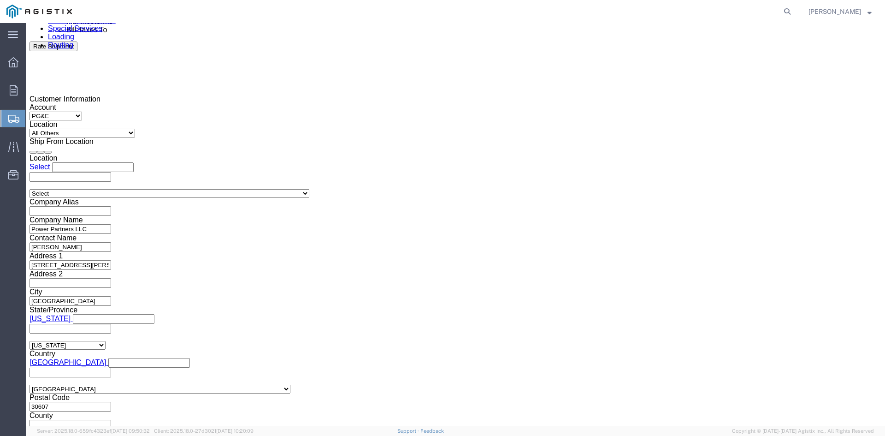
click select "Select 1-Ton (PSS) 10 Wheel 10 Yard Dump Truck 20 Yard Dump Truck Bobtail Botto…"
select select "FLBD"
click select "Select 1-Ton (PSS) 10 Wheel 10 Yard Dump Truck 20 Yard Dump Truck Bobtail Botto…"
click button "Continue"
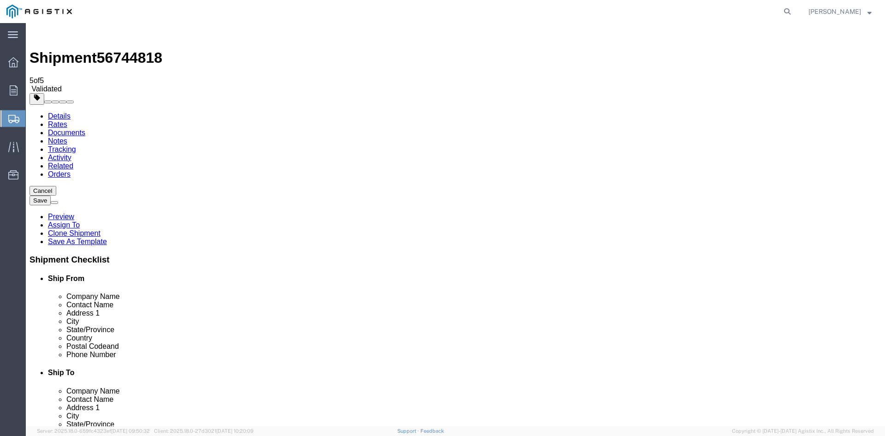
click button "Continue"
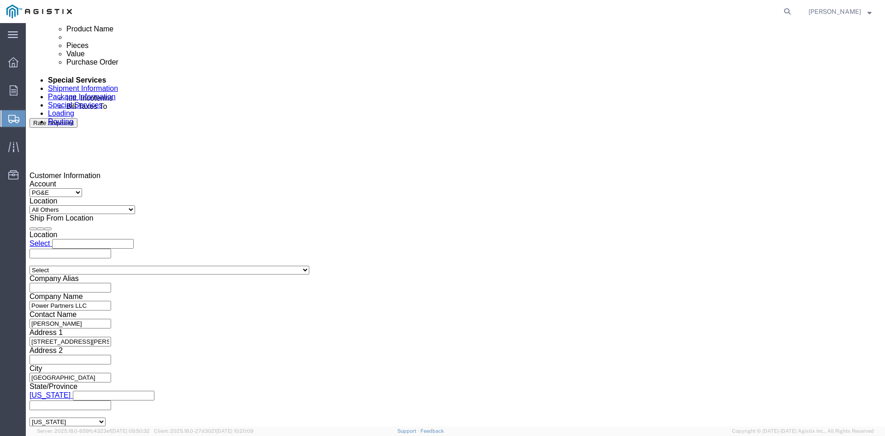
scroll to position [558, 0]
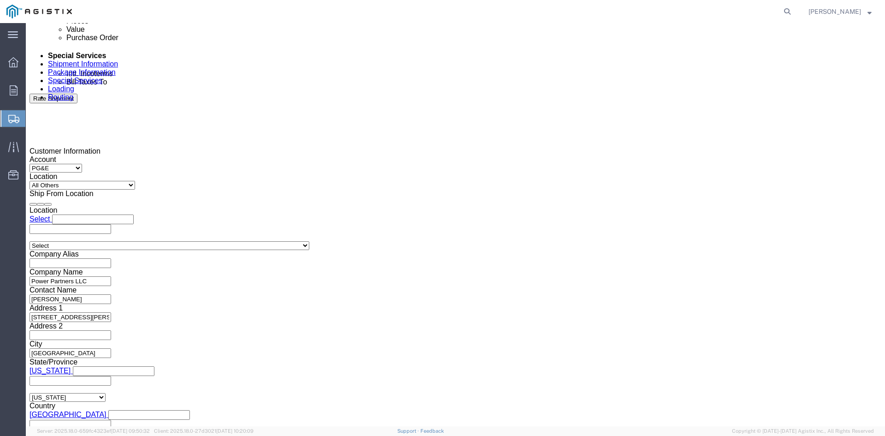
click button "Rate Shipment"
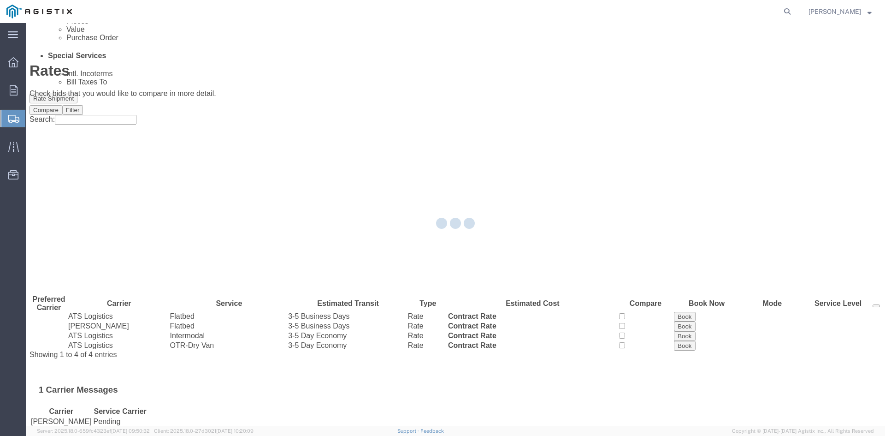
scroll to position [0, 0]
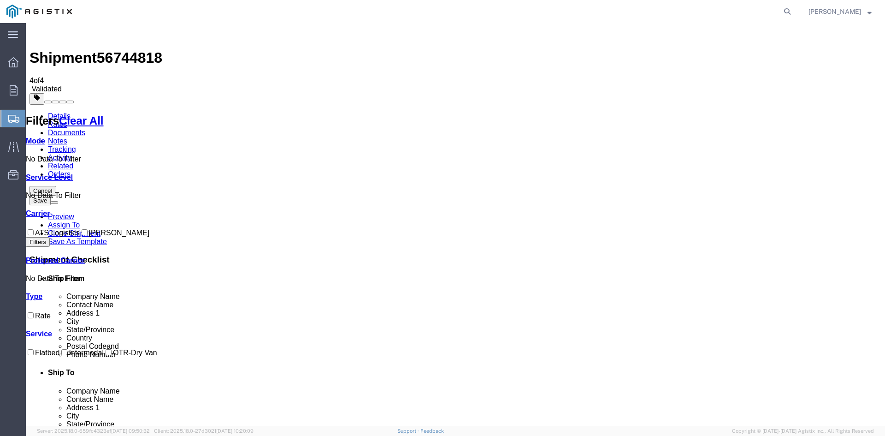
drag, startPoint x: 36, startPoint y: 189, endPoint x: 72, endPoint y: 189, distance: 36.4
click at [34, 229] on input "ATS Logistics" at bounding box center [31, 232] width 6 height 6
checkbox input "true"
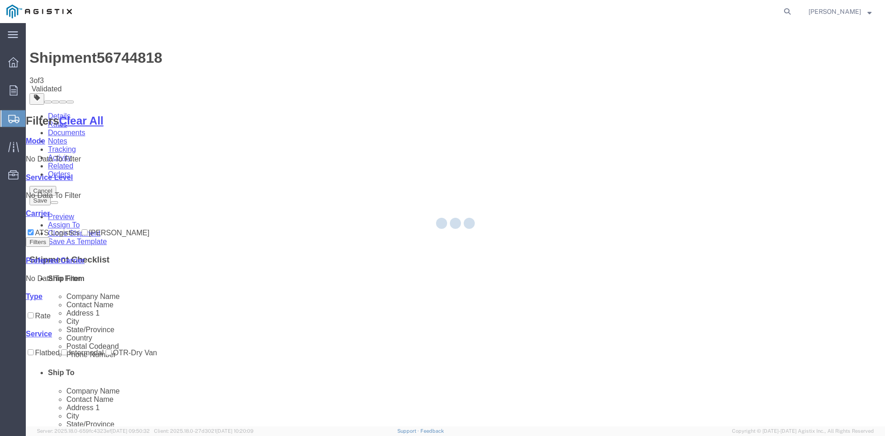
drag, startPoint x: 550, startPoint y: 107, endPoint x: 533, endPoint y: 311, distance: 204.5
click at [533, 311] on div at bounding box center [455, 224] width 859 height 403
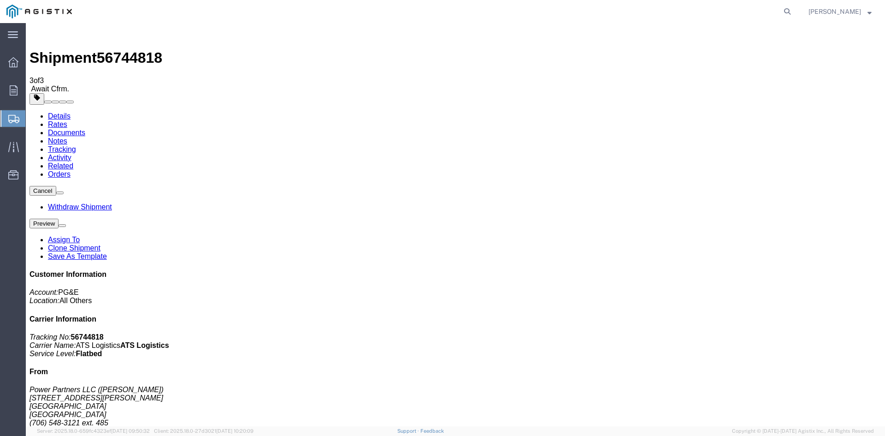
click at [0, 0] on span "Create Shipment" at bounding box center [0, 0] width 0 height 0
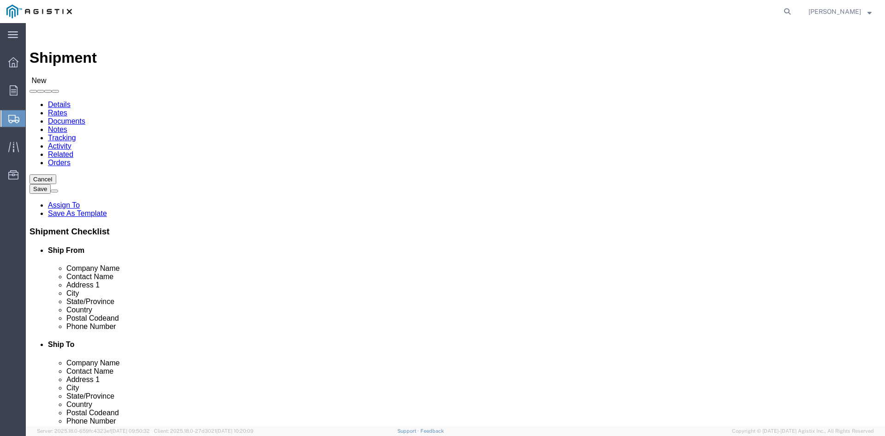
click select "Select PG&E Power Partners"
select select "9596"
click select "Select PG&E Power Partners"
select select
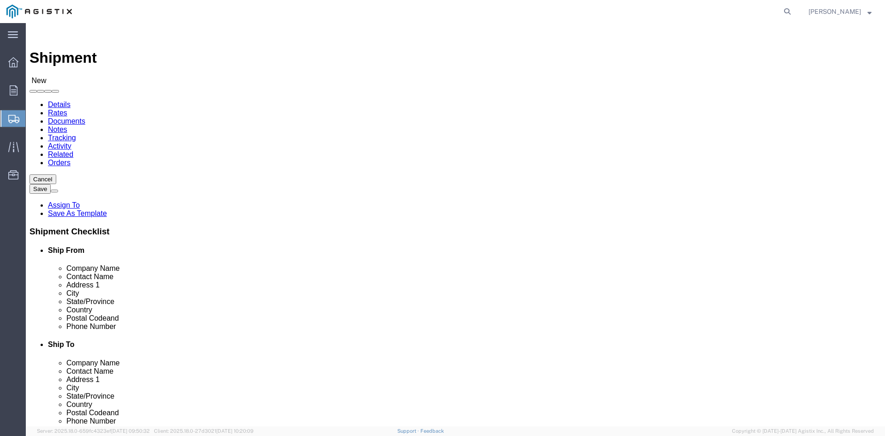
click input "text"
type input "[PERSON_NAME]"
click p "- Power Partners LLC - ([PERSON_NAME]) [STREET_ADDRESS][PERSON_NAME]"
select select "GA"
type input "[PERSON_NAME]"
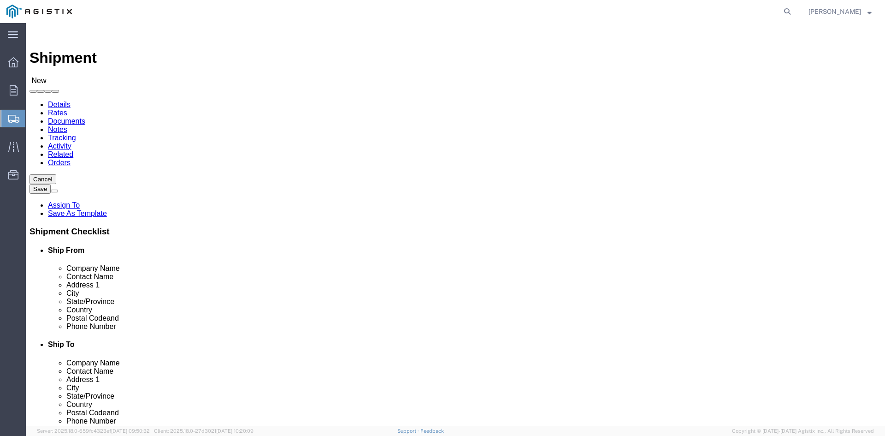
click select "Select All Others [GEOGRAPHIC_DATA] [GEOGRAPHIC_DATA] [GEOGRAPHIC_DATA] [GEOGRA…"
select select "23082"
click select "Select All Others [GEOGRAPHIC_DATA] [GEOGRAPHIC_DATA] [GEOGRAPHIC_DATA] [GEOGRA…"
drag, startPoint x: 467, startPoint y: 264, endPoint x: 505, endPoint y: 260, distance: 38.4
click input "text"
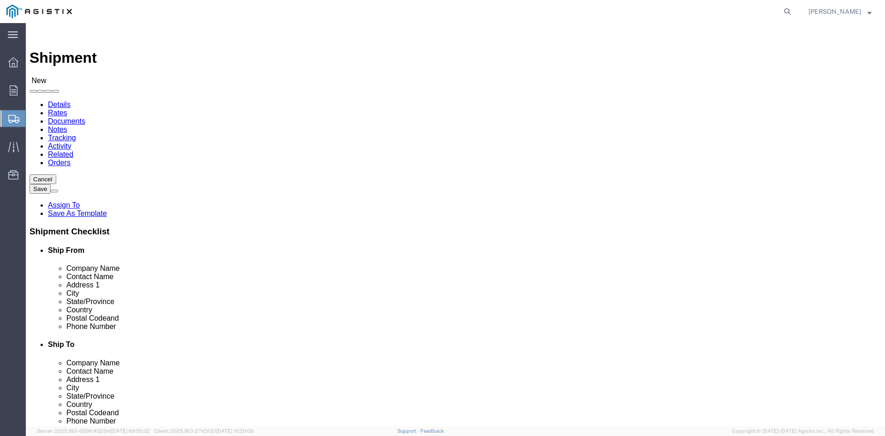
type input "Receivin"
click p "- PGE - (Receiving Department) [STREET_ADDRESS]"
select select "CA"
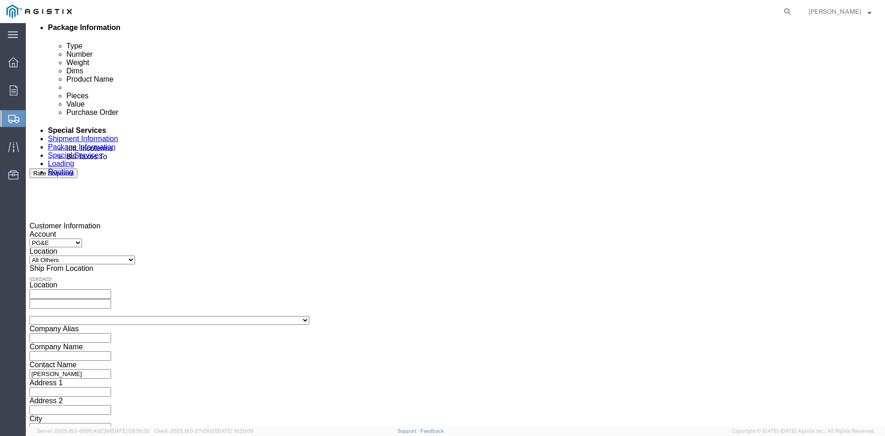
scroll to position [553, 0]
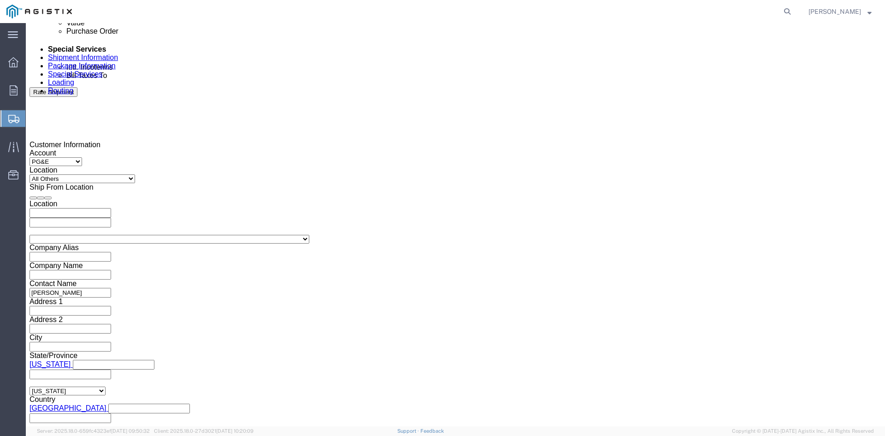
type input "Receiving Department"
click div "Pickup Start Date Pickup Start Time Pickup Open Date and Time [DATE] 11:00 AM"
click div "[DATE] 11:00 AM"
drag, startPoint x: 77, startPoint y: 266, endPoint x: 83, endPoint y: 266, distance: 6.5
click button "Apply"
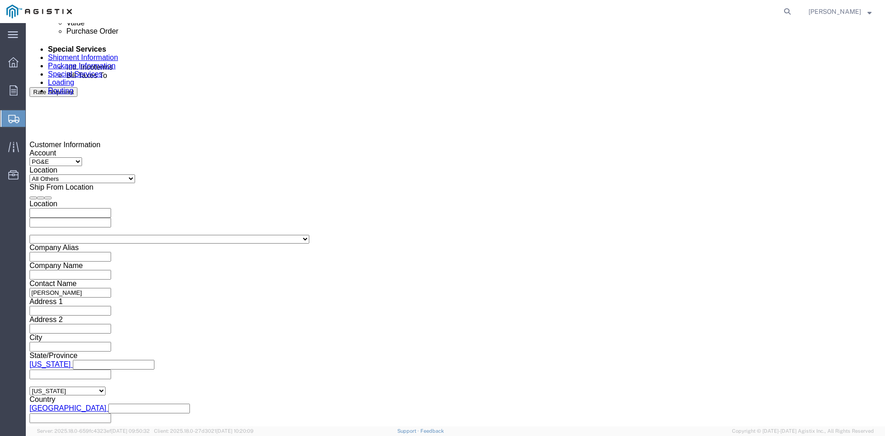
click div "[DATE] 12:00 PM"
type input "5:00 PM"
click button "Apply"
click div
click input "7:00 PM"
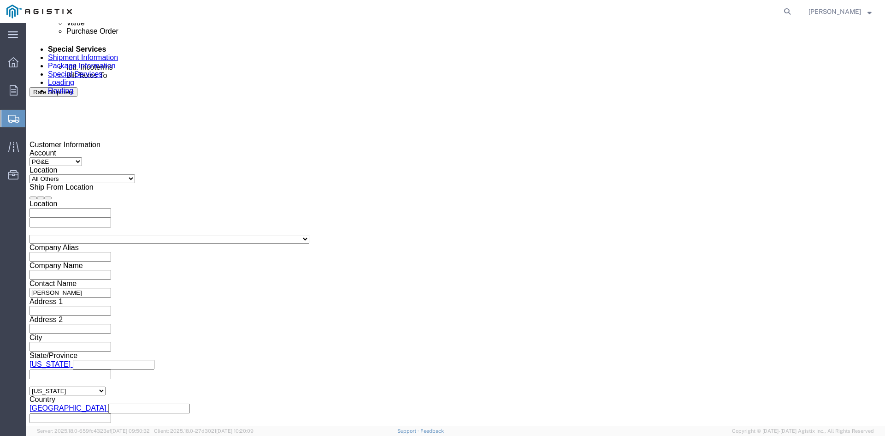
click input "7:30 PM"
type input "7:30 AM"
click button "Apply"
click div
type input "2:00 PM"
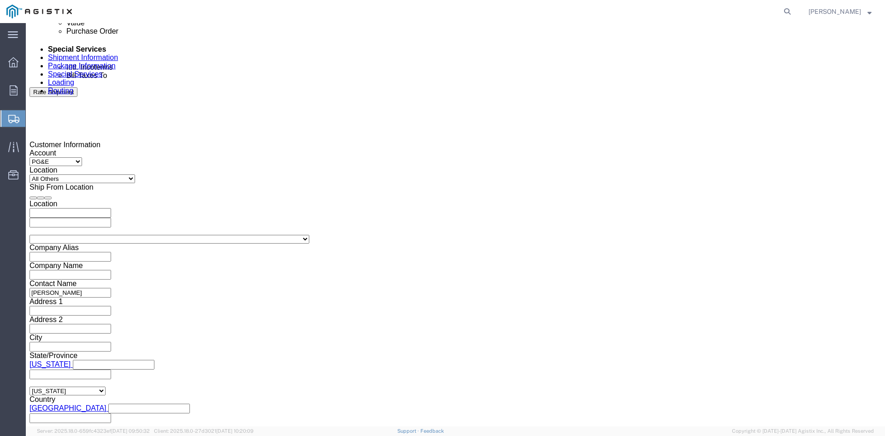
click button "Apply"
click div "[DATE] 6:00 PM"
click button "Apply"
click input "text"
type input "3501401909"
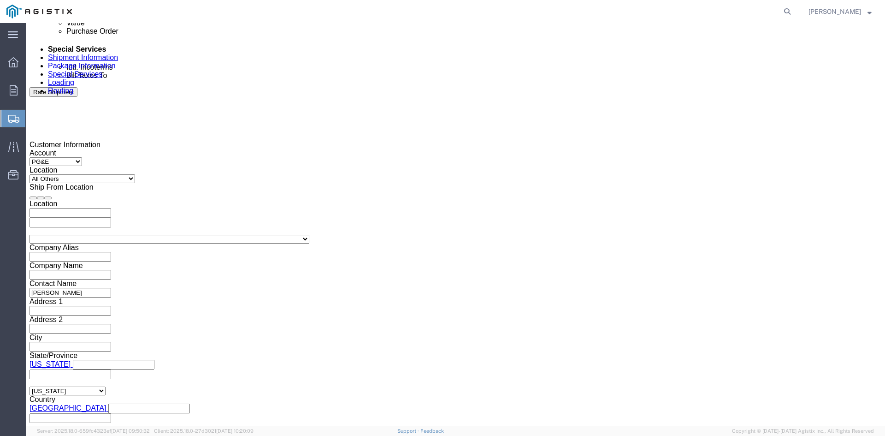
click select "Select Account Type Activity ID Airline Appointment Number ASN Batch Request # …"
select select "BOL"
click select "Select Account Type Activity ID Airline Appointment Number ASN Batch Request # …"
click input "text"
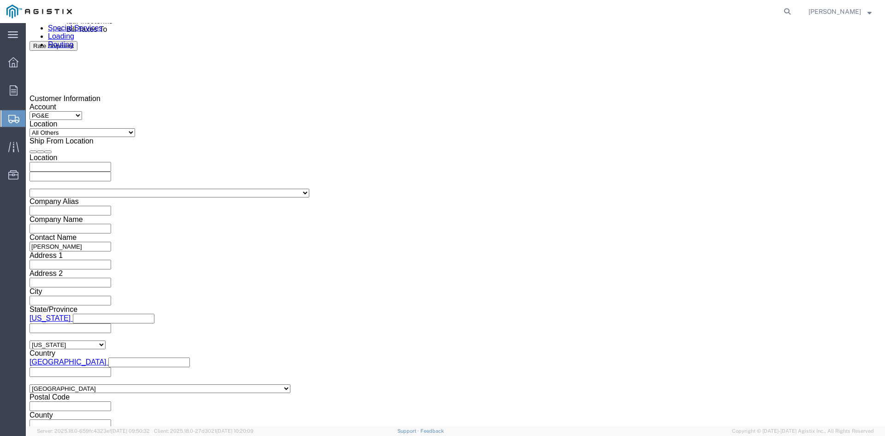
scroll to position [645, 0]
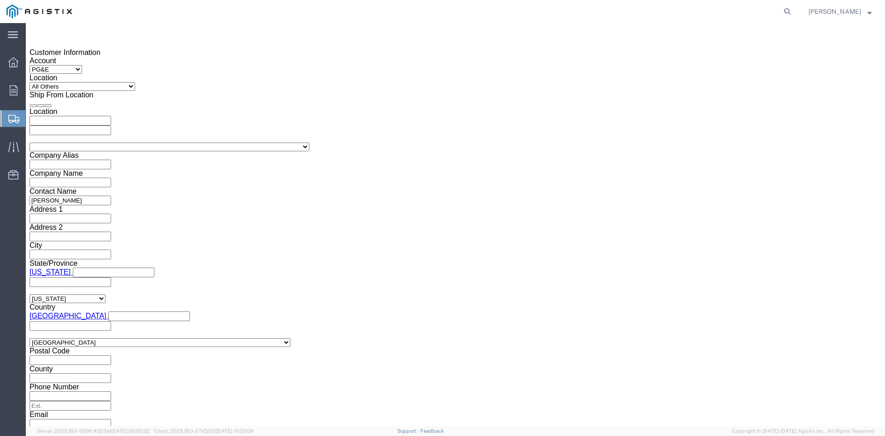
type input "9872980"
click select "Select Air Less than Truckload Multi-Leg Ocean Freight Rail Small Parcel Truckl…"
select select "TL"
click select "Select Air Less than Truckload Multi-Leg Ocean Freight Rail Small Parcel Truckl…"
click select "Select 1-Ton (PSS) 10 Wheel 10 Yard Dump Truck 20 Yard Dump Truck Bobtail Botto…"
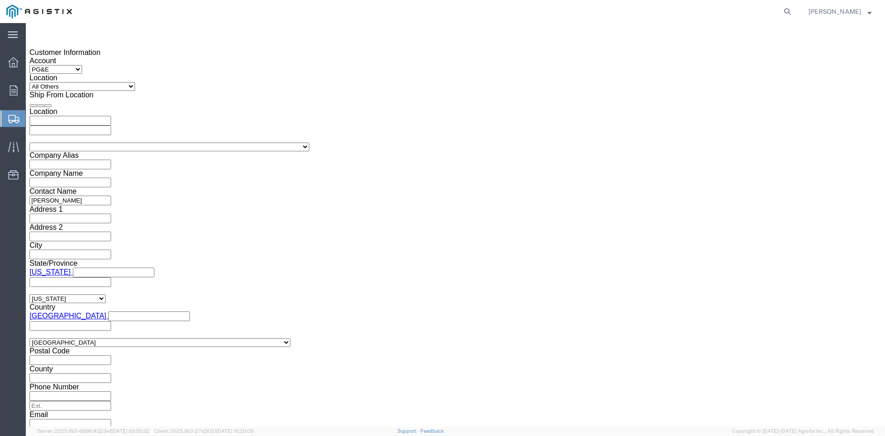
select select "FLBD"
click select "Select 1-Ton (PSS) 10 Wheel 10 Yard Dump Truck 20 Yard Dump Truck Bobtail Botto…"
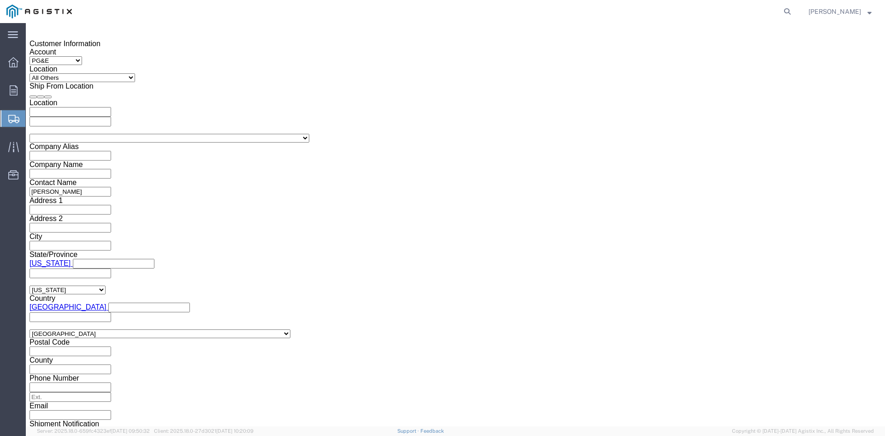
scroll to position [659, 0]
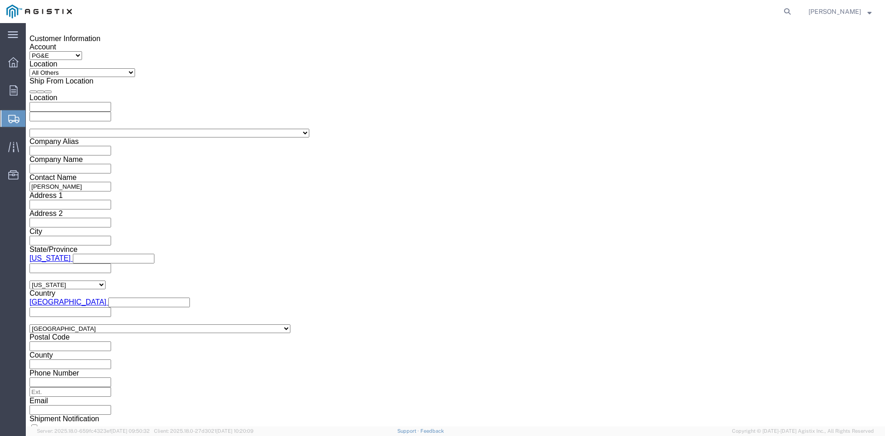
click button "Continue"
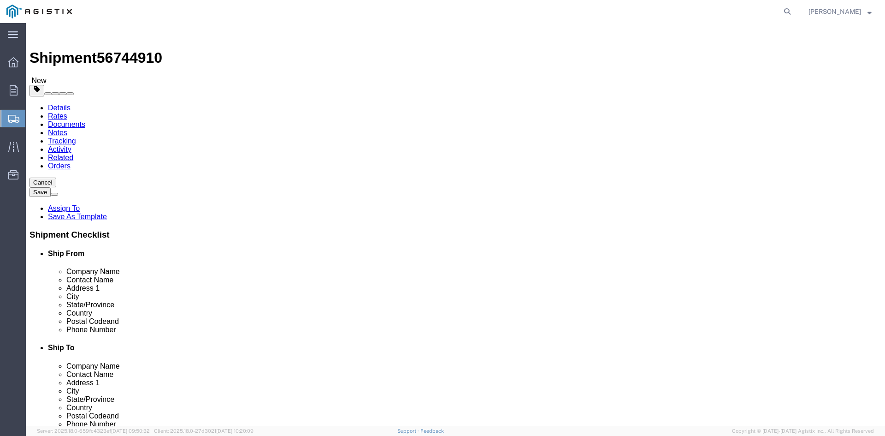
click select "Select Bulk Bundle(s) Cardboard Box(es) Carton(s) Crate(s) Drum(s) (Fiberboard)…"
select select "PSNS"
click select "Select Bulk Bundle(s) Cardboard Box(es) Carton(s) Crate(s) Drum(s) (Fiberboard)…"
drag, startPoint x: 131, startPoint y: 177, endPoint x: 158, endPoint y: 177, distance: 26.3
click input "text"
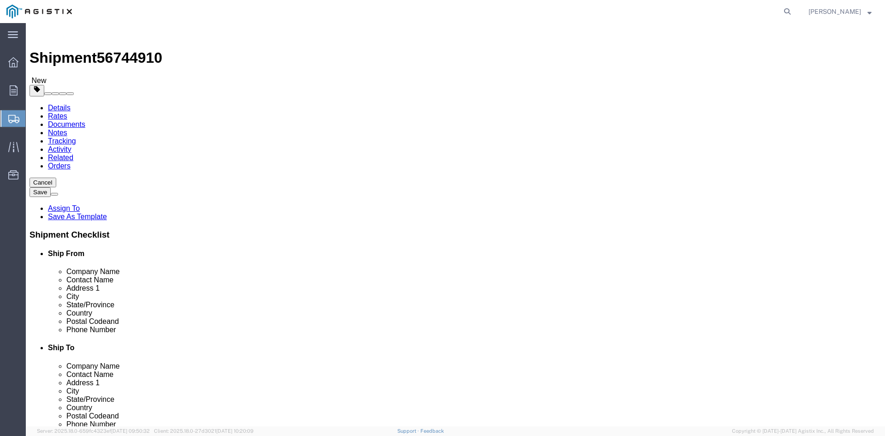
type input "1"
drag, startPoint x: 136, startPoint y: 194, endPoint x: 118, endPoint y: 194, distance: 18.9
click div "Number 1"
type input "78"
click input "text"
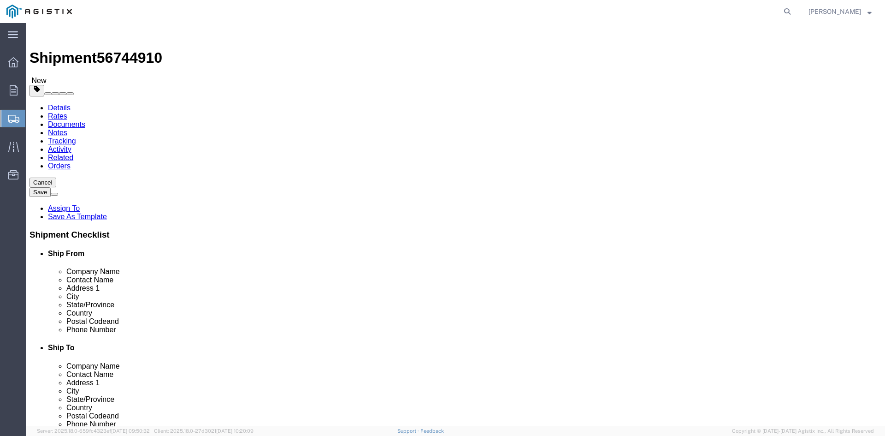
type input "24"
click input "text"
type input "24"
click input "text"
type input "28.75"
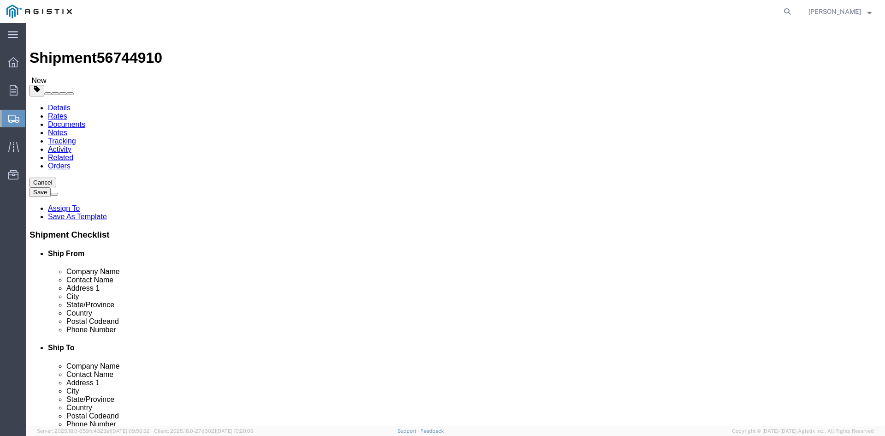
drag, startPoint x: 146, startPoint y: 233, endPoint x: 98, endPoint y: 233, distance: 47.9
click div "Weight 0.00 Select kgs lbs Ship. t°"
type input "32005.35"
click link "Add Content"
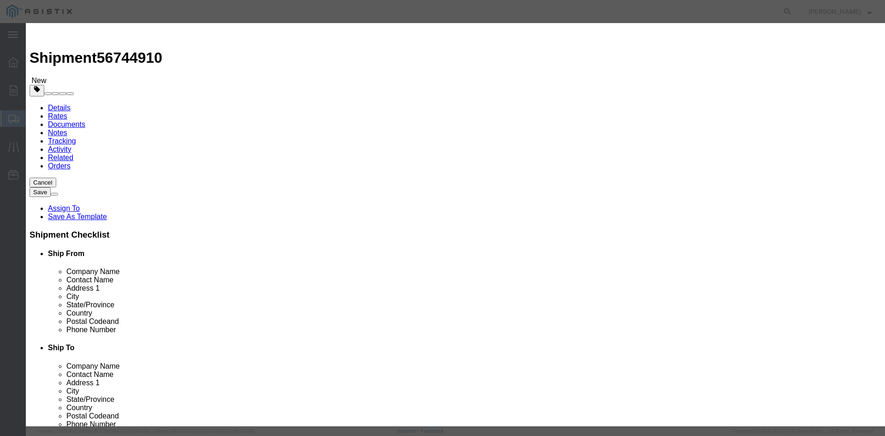
click input "text"
paste input "Overhead Transformer"
type input "Overhead Transformer"
drag, startPoint x: 280, startPoint y: 87, endPoint x: 248, endPoint y: 87, distance: 32.7
click div "Pieces Number of pieces inside all the packages 0 Select Bag Barrels 100Board F…"
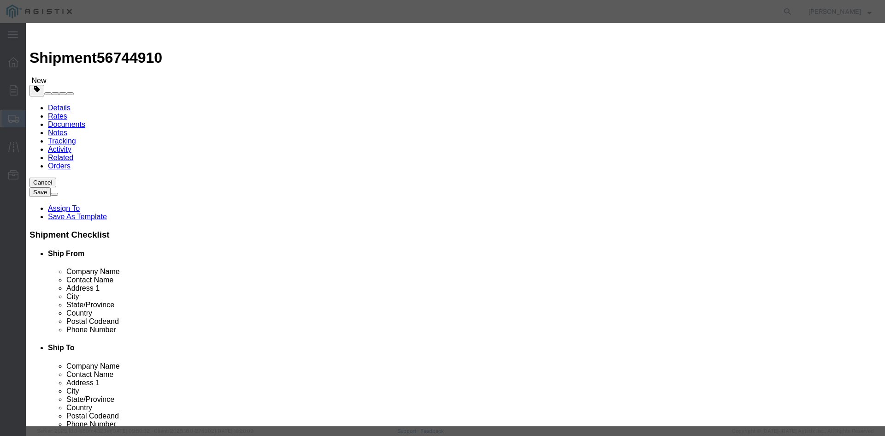
type input "78"
click input "text"
type input "1"
click select "Select 50 55 60 65 70 85 92.5 100 125 175 250 300 400"
select select "55"
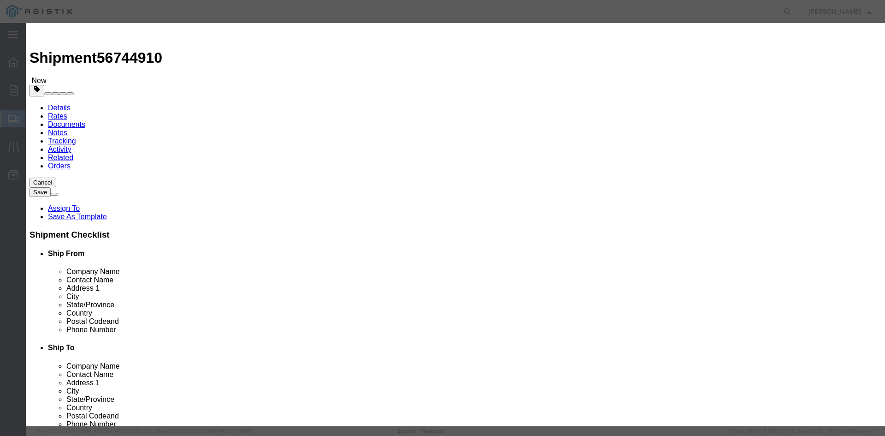
click select "Select 50 55 60 65 70 85 92.5 100 125 175 250 300 400"
click button "Save & Close"
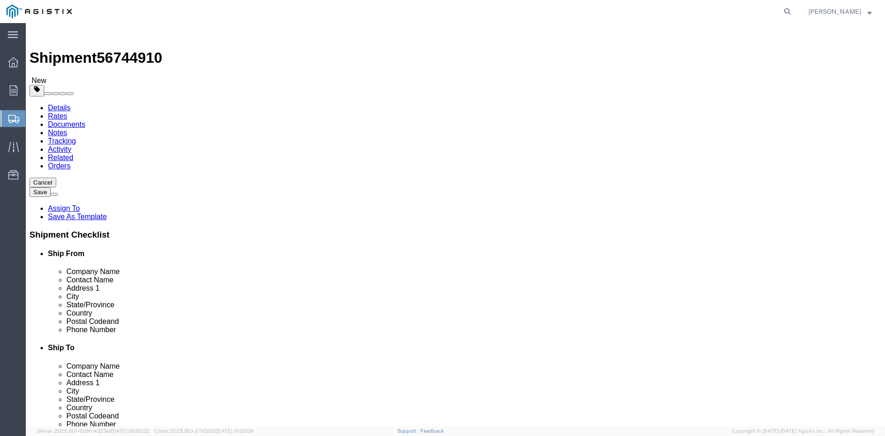
click link "Add Package"
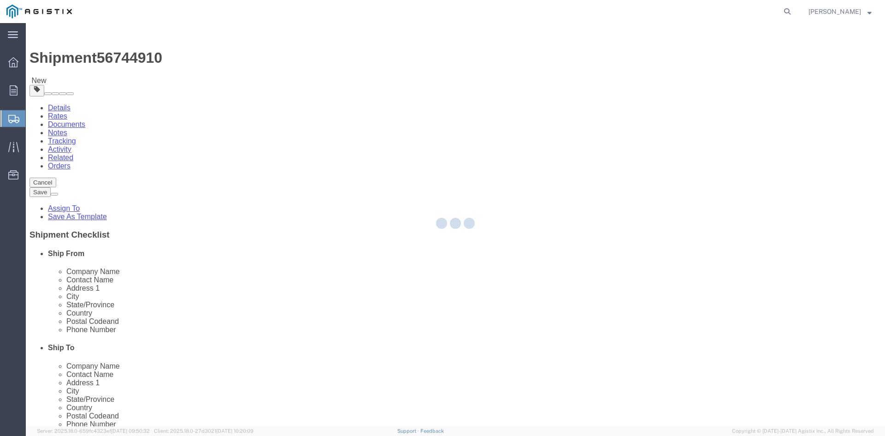
select select "PSNS"
select select "CBOX"
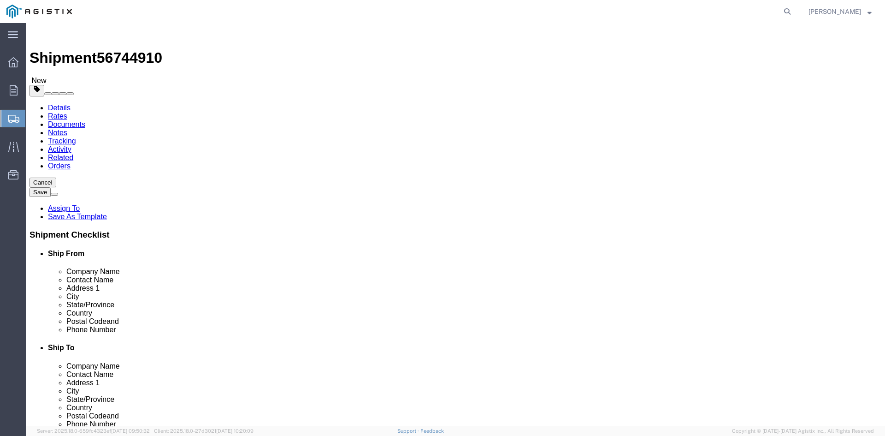
click span "button"
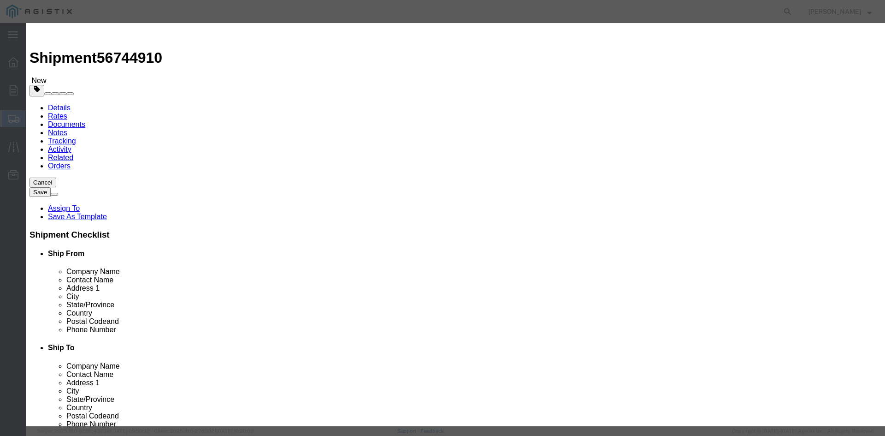
click button "Yes"
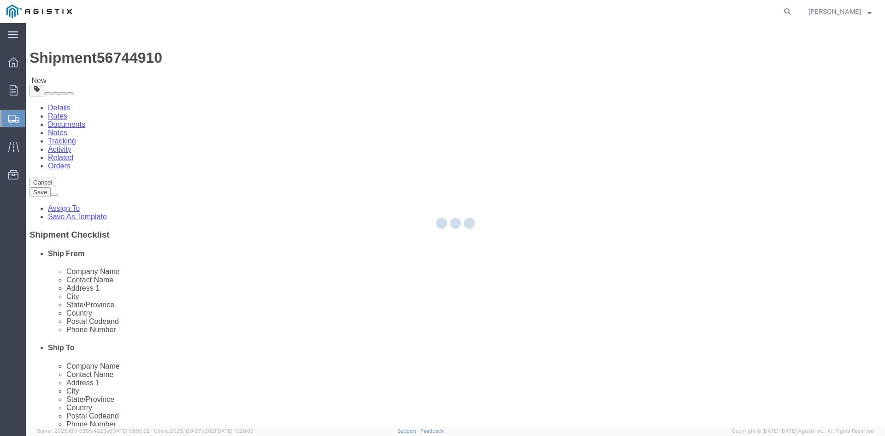
select select "PSNS"
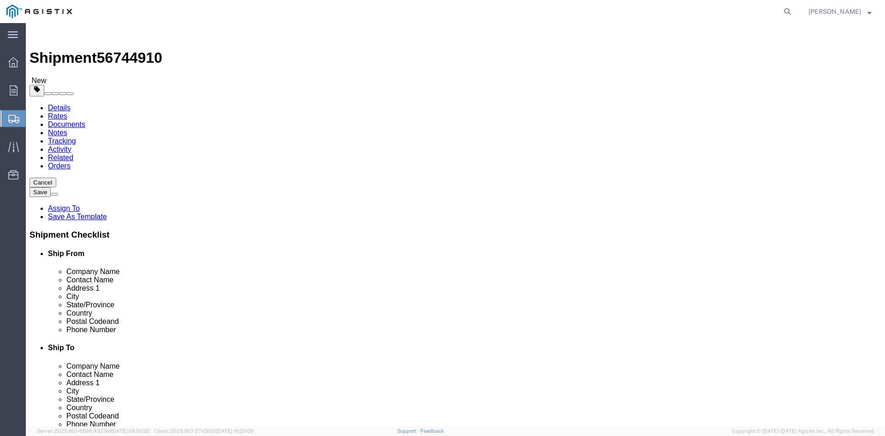
click icon
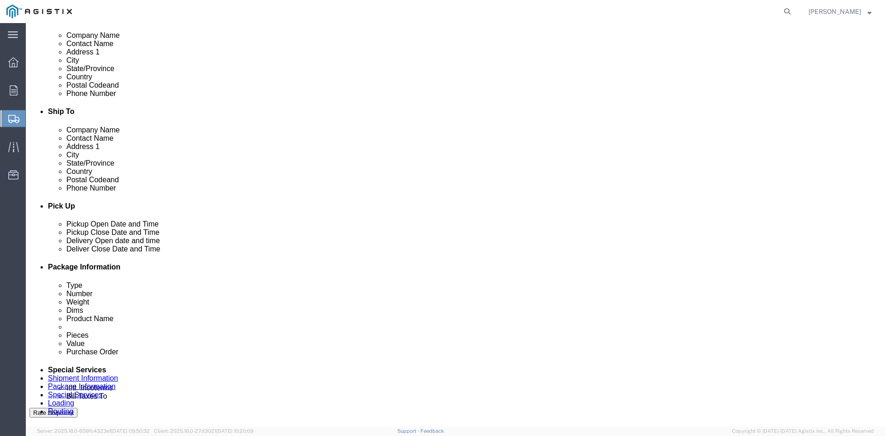
scroll to position [369, 0]
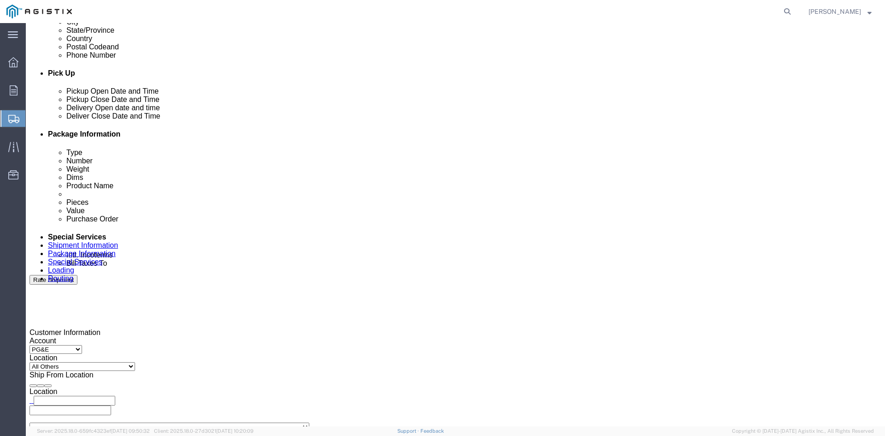
click input "text"
type input "[EMAIL_ADDRESS][DOMAIN_NAME]"
type input "z"
type input "sh"
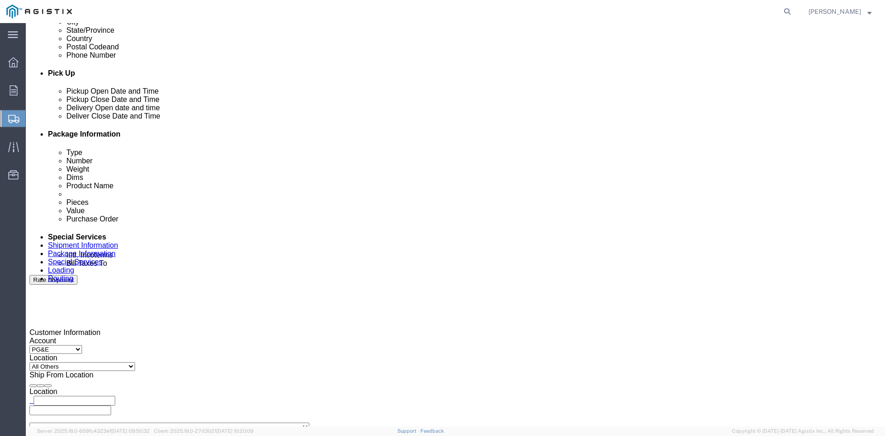
type input "ke"
type input "pri"
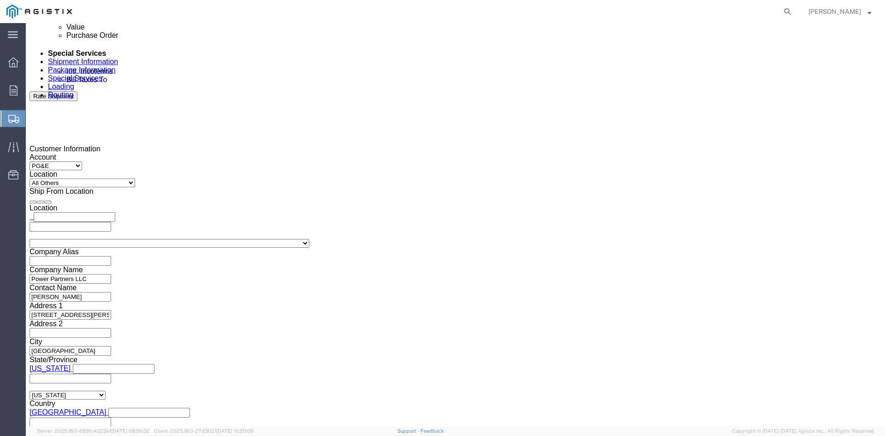
scroll to position [558, 0]
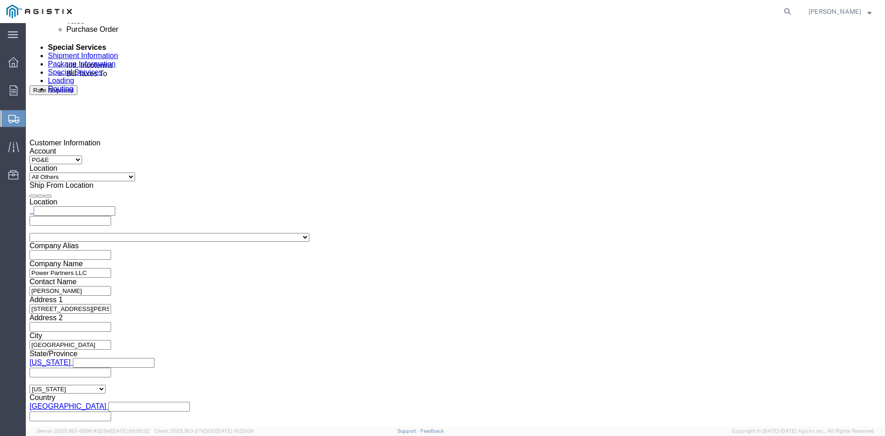
click button "Rate Shipment"
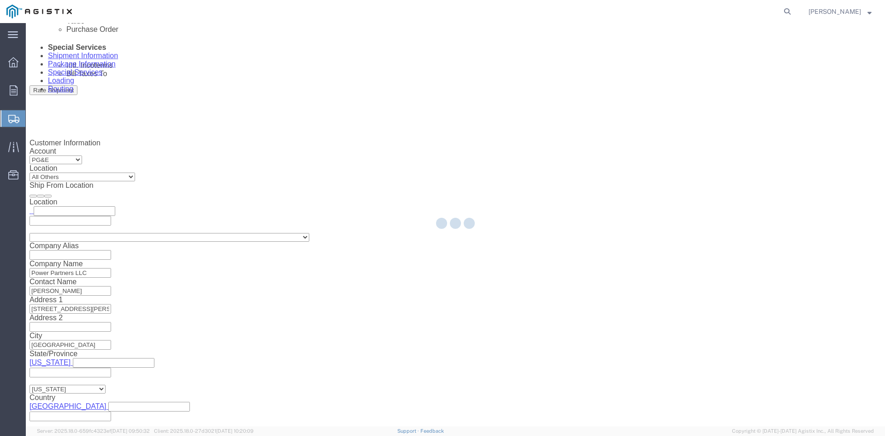
scroll to position [0, 0]
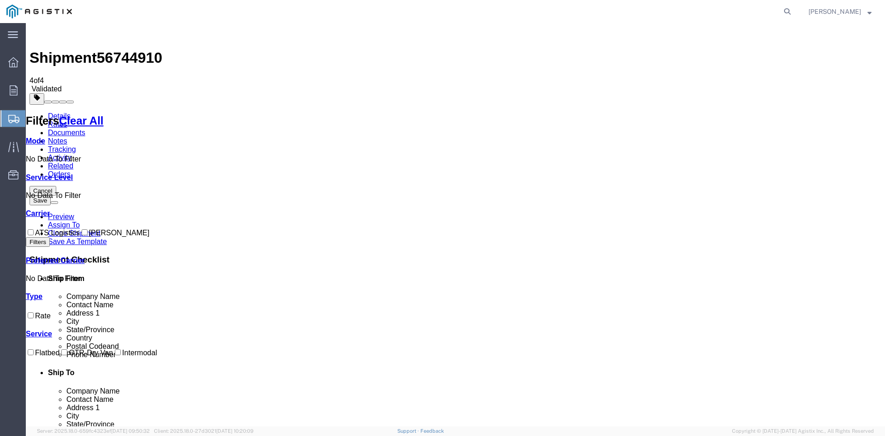
click at [34, 229] on input "ATS Logistics" at bounding box center [31, 232] width 6 height 6
checkbox input "true"
